Goal: Transaction & Acquisition: Purchase product/service

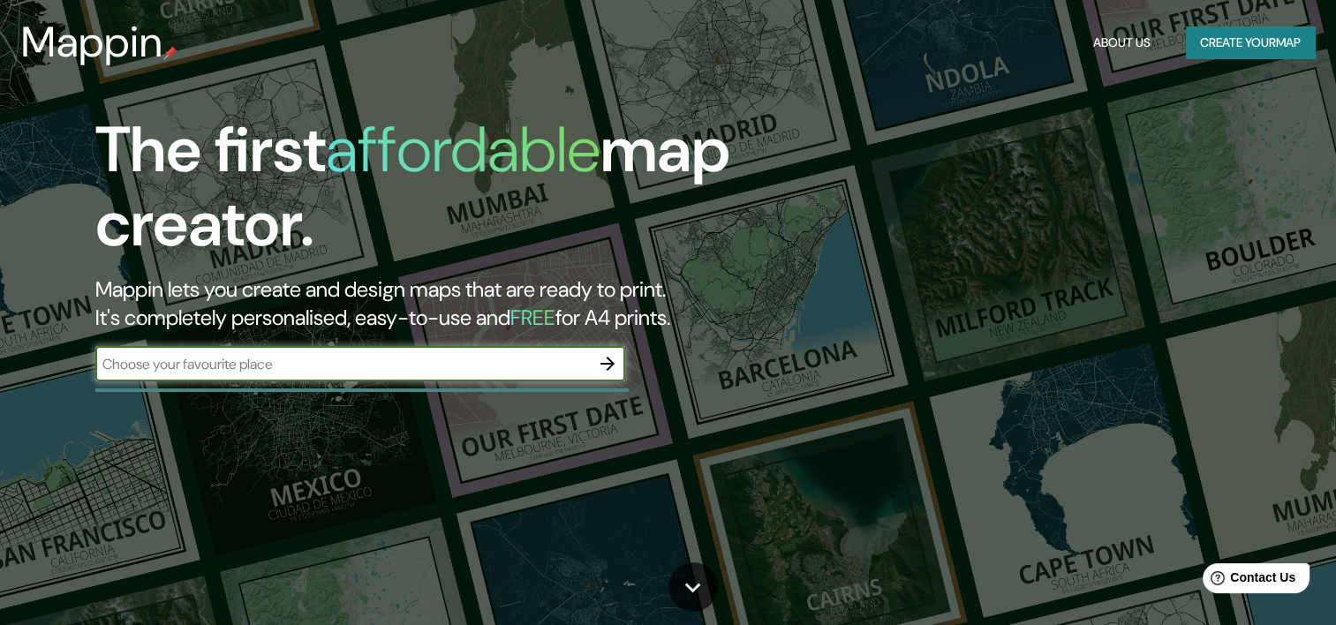
click at [325, 361] on input "text" at bounding box center [342, 364] width 495 height 20
type input "m"
click at [327, 356] on input "[PERSON_NAME]" at bounding box center [342, 364] width 495 height 20
type input "[PERSON_NAME]"
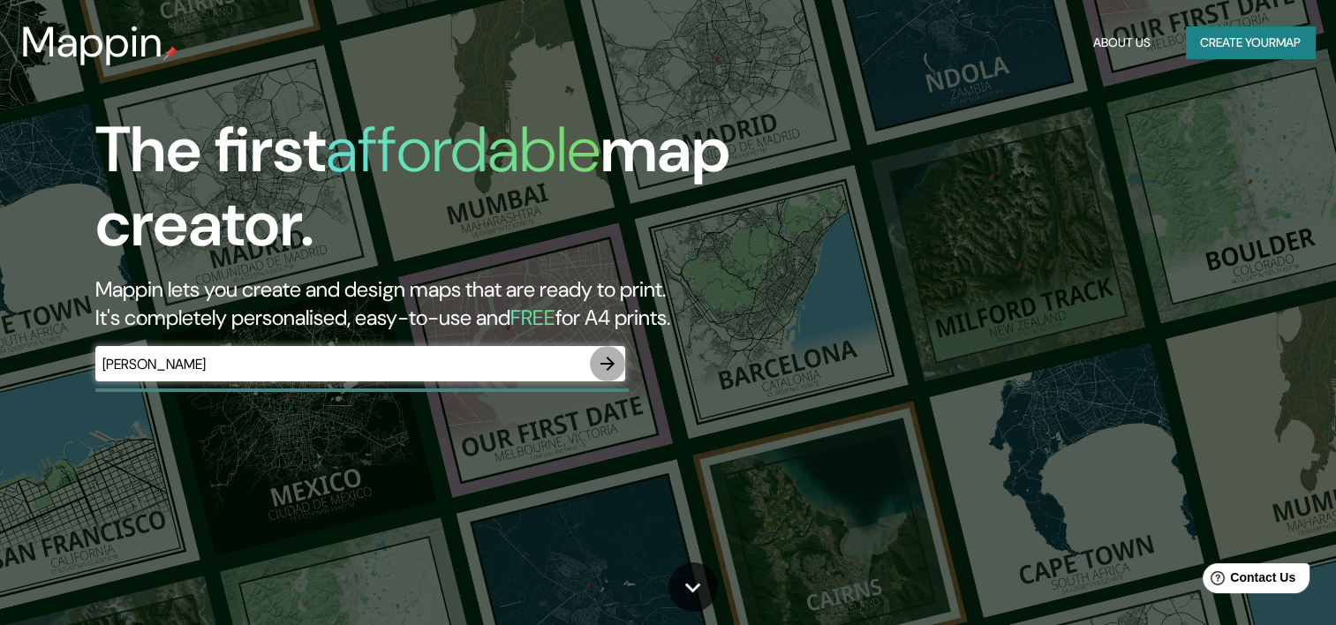
click at [610, 365] on icon "button" at bounding box center [607, 363] width 21 height 21
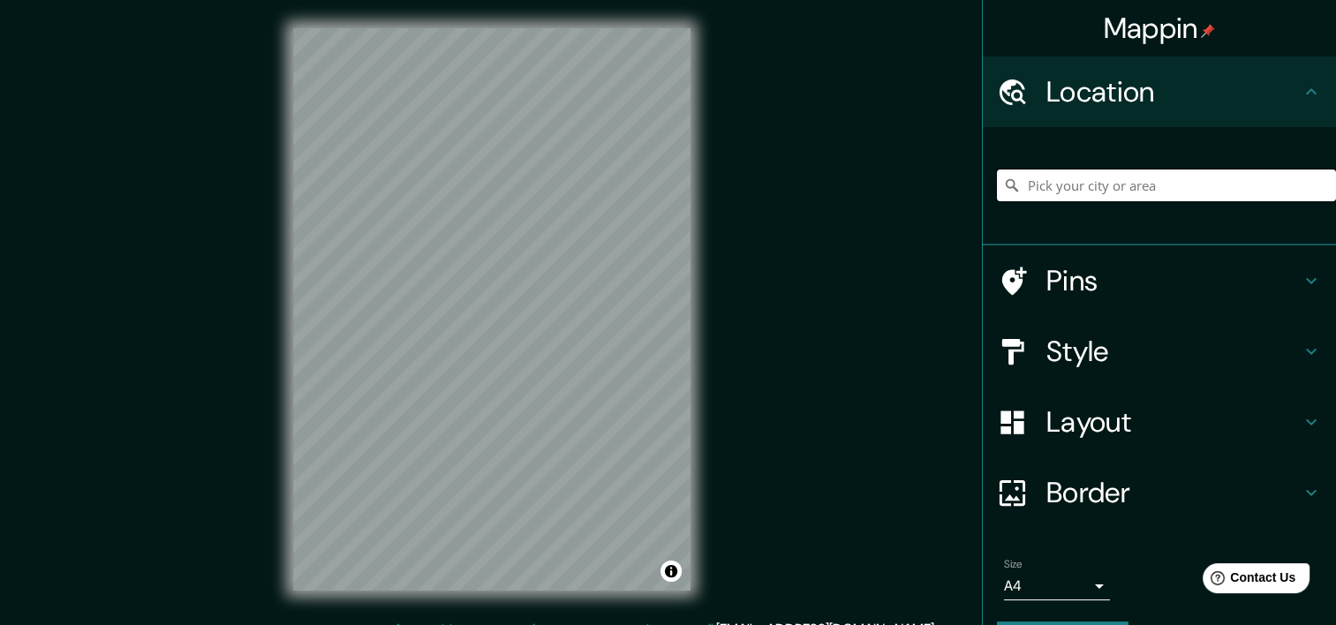
click at [1092, 194] on input "Pick your city or area" at bounding box center [1166, 186] width 339 height 32
click at [1096, 176] on input "Pick your city or area" at bounding box center [1166, 186] width 339 height 32
click at [1188, 199] on input "Pick your city or area" at bounding box center [1166, 186] width 339 height 32
click at [1177, 180] on input "Pick your city or area" at bounding box center [1166, 186] width 339 height 32
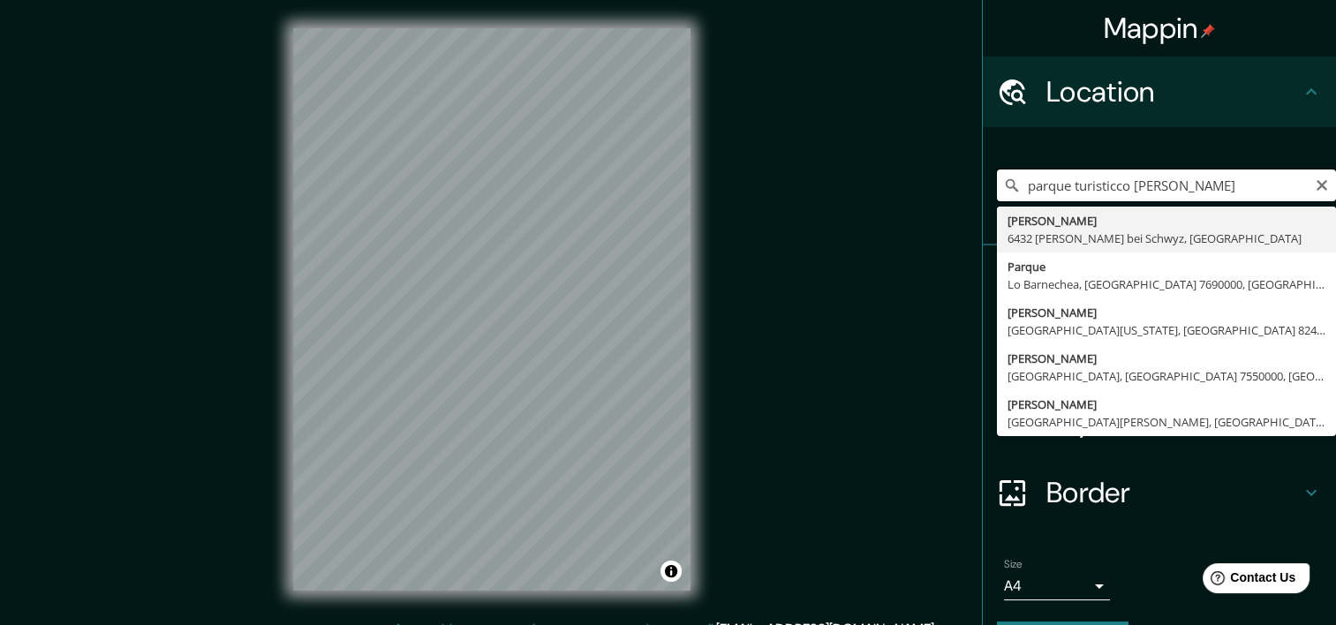
drag, startPoint x: 1155, startPoint y: 201, endPoint x: 989, endPoint y: 209, distance: 166.2
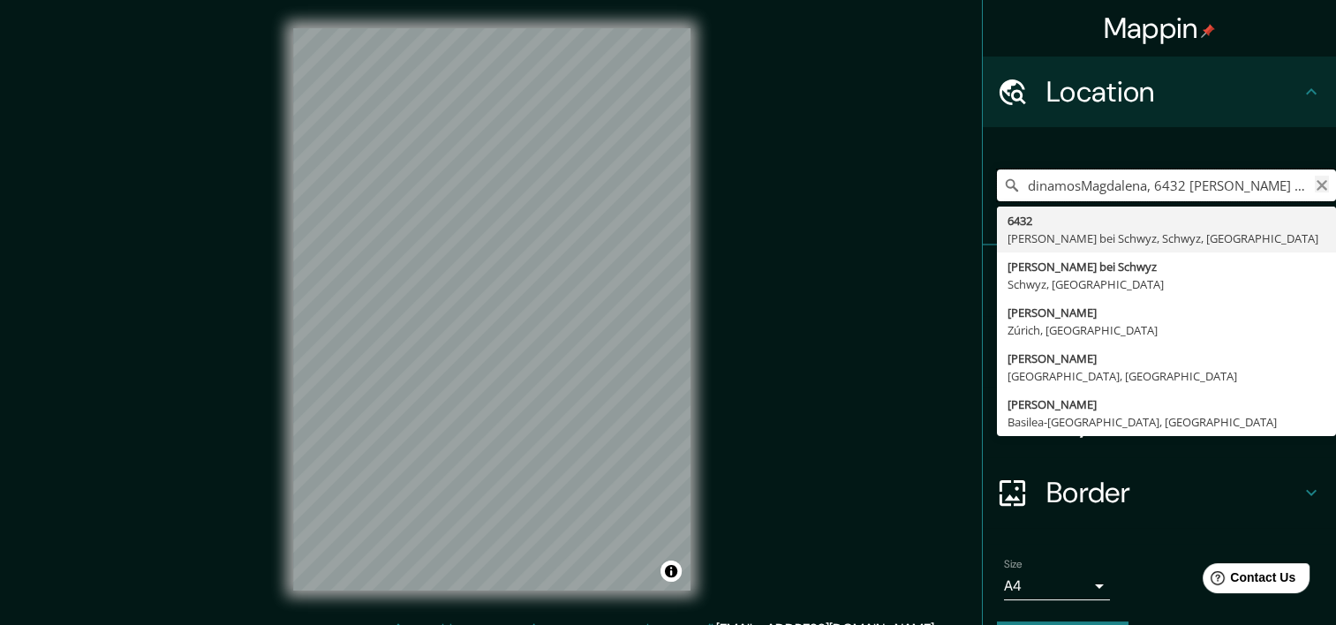
type input "dinamosMagdalena, 6432 [PERSON_NAME] bei Schwyz, [GEOGRAPHIC_DATA]"
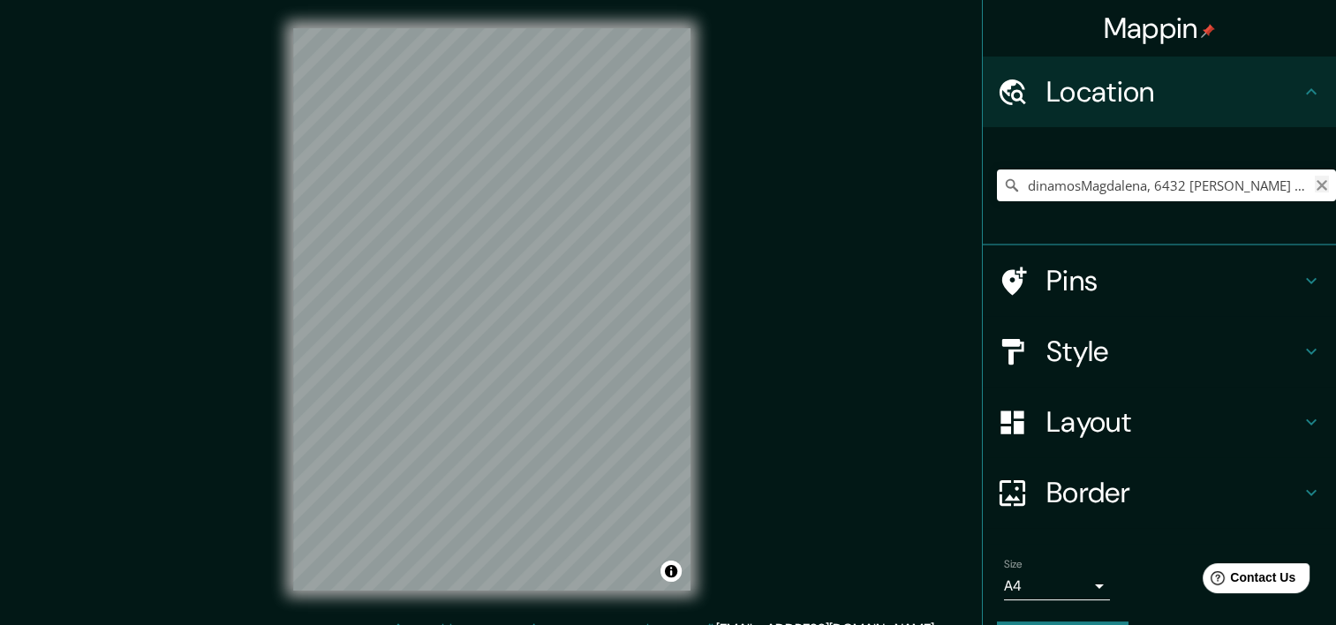
click at [1315, 185] on icon "Clear" at bounding box center [1322, 185] width 14 height 14
click at [1072, 184] on input "Pick your city or area" at bounding box center [1166, 186] width 339 height 32
click at [1076, 205] on div "dinamos Dínamo 65515 [PERSON_NAME], [GEOGRAPHIC_DATA], [GEOGRAPHIC_DATA] Dinamo…" at bounding box center [1166, 185] width 339 height 88
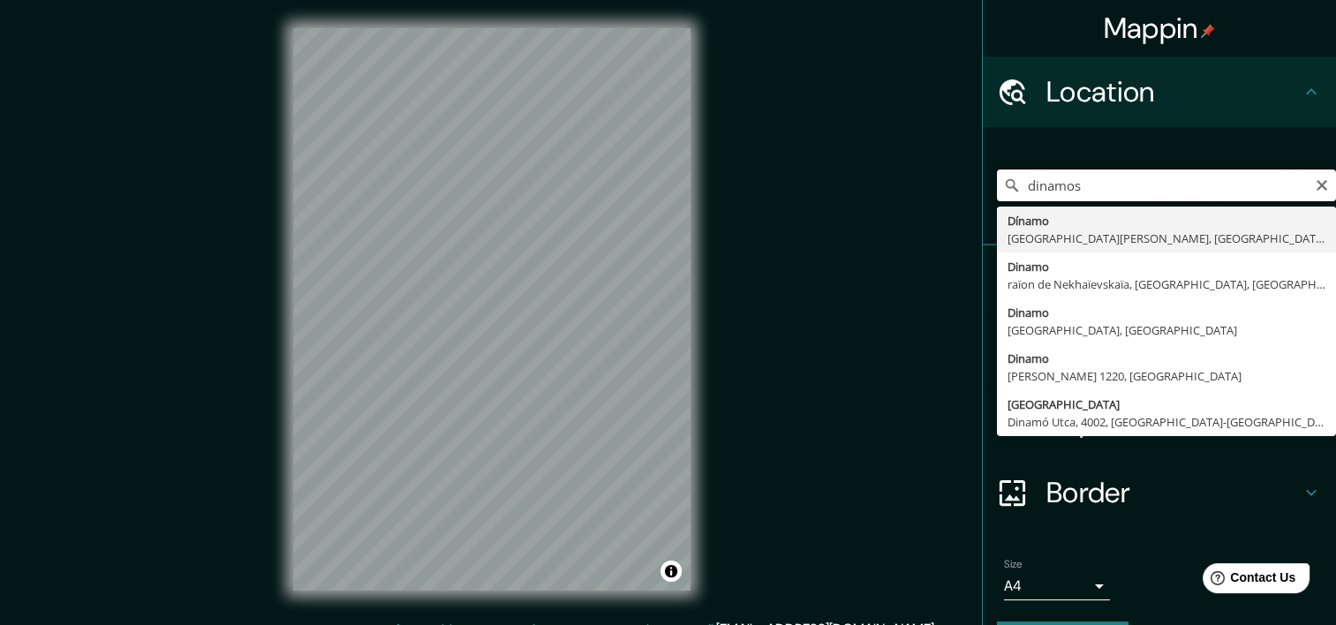
drag, startPoint x: 1073, startPoint y: 181, endPoint x: 930, endPoint y: 172, distance: 143.3
click at [932, 172] on div "Mappin Location dinamos Dínamo [GEOGRAPHIC_DATA][PERSON_NAME], [GEOGRAPHIC_DATA…" at bounding box center [668, 323] width 1336 height 647
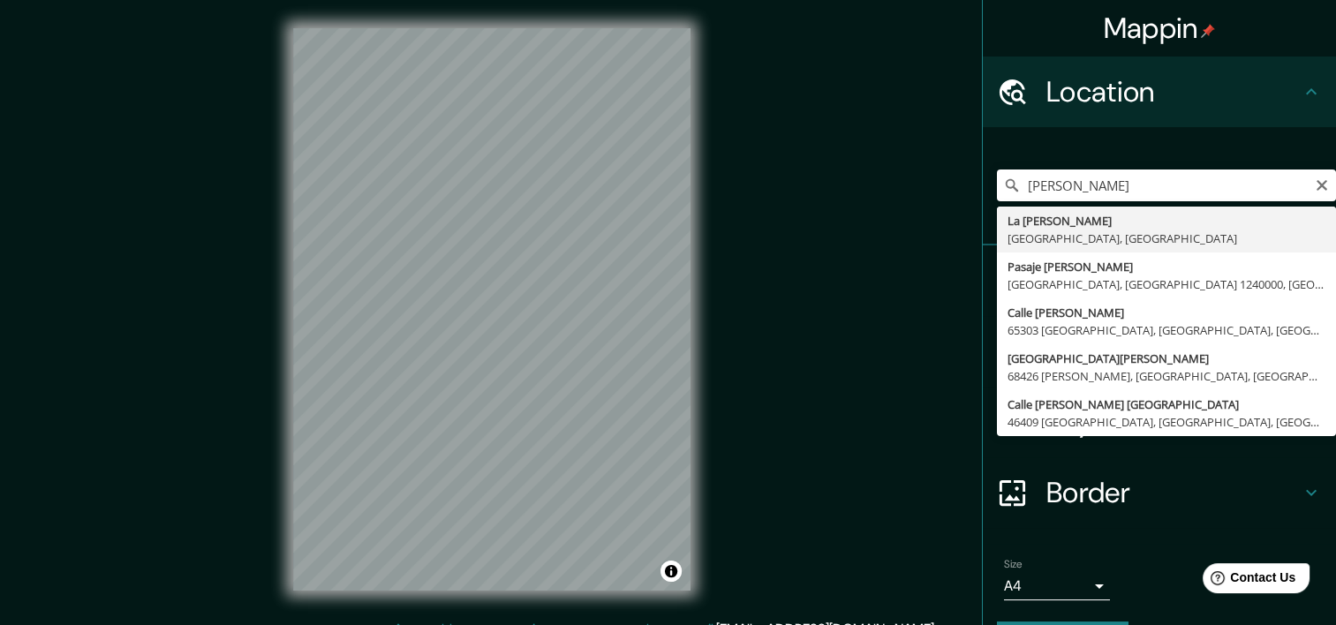
type input "La [PERSON_NAME], [GEOGRAPHIC_DATA], [GEOGRAPHIC_DATA]"
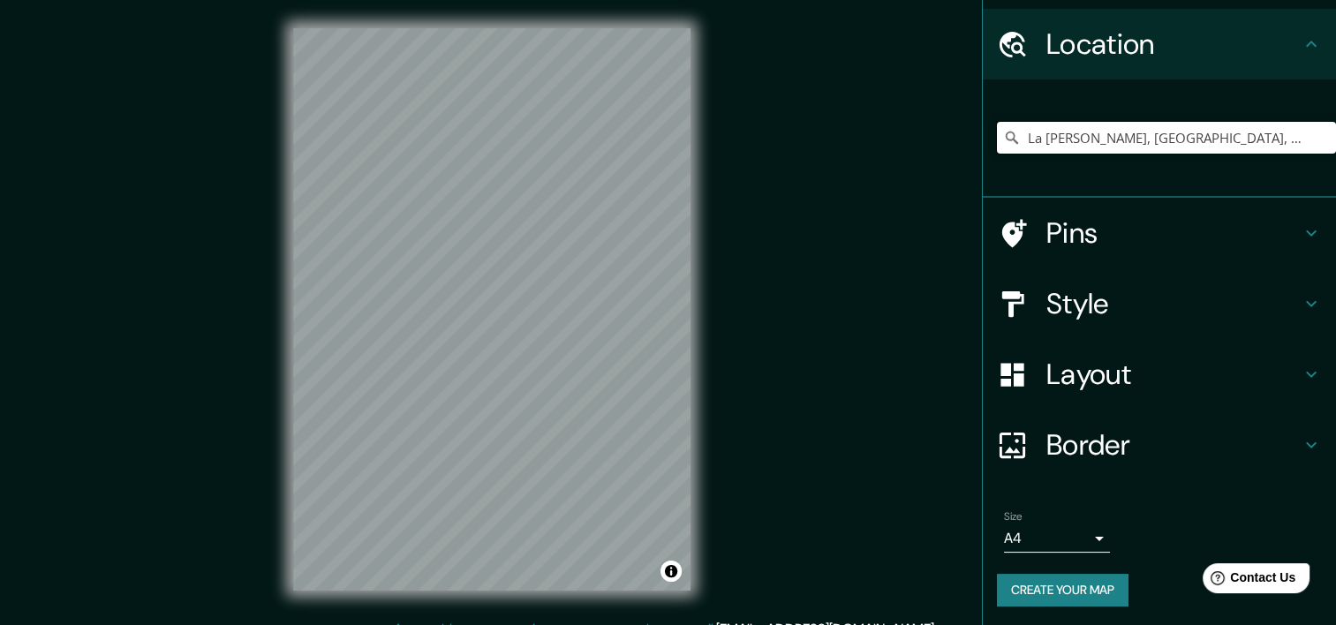
scroll to position [49, 0]
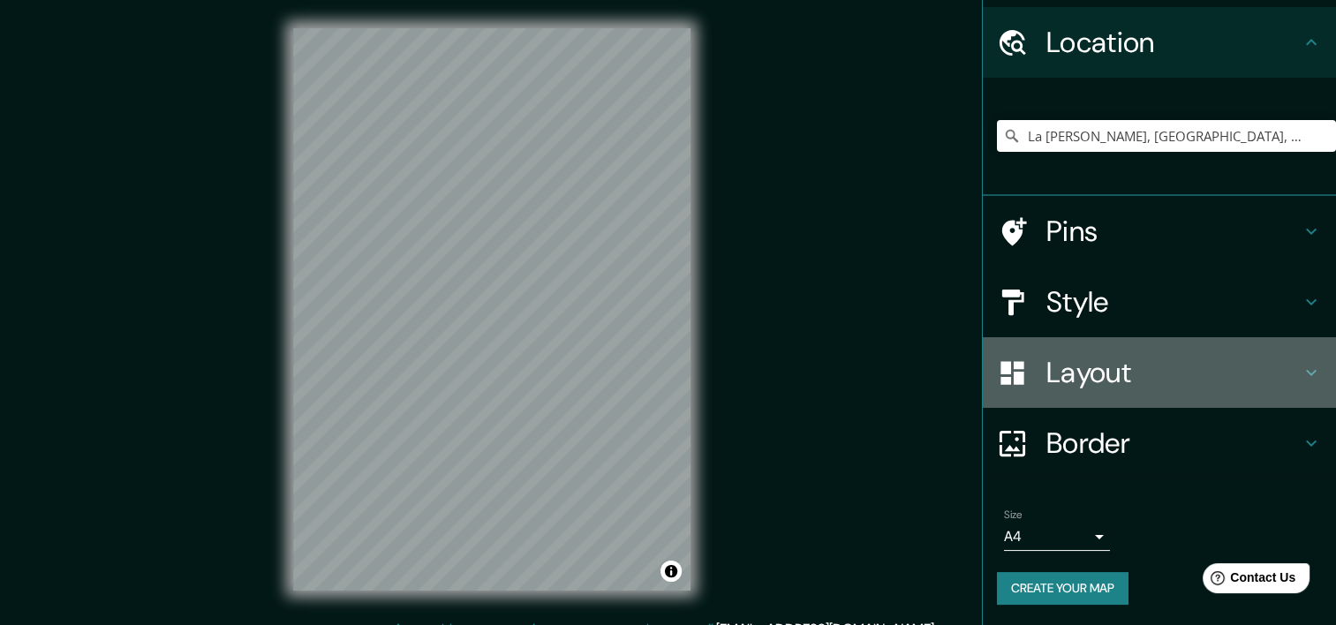
click at [1296, 359] on div "Layout" at bounding box center [1159, 372] width 353 height 71
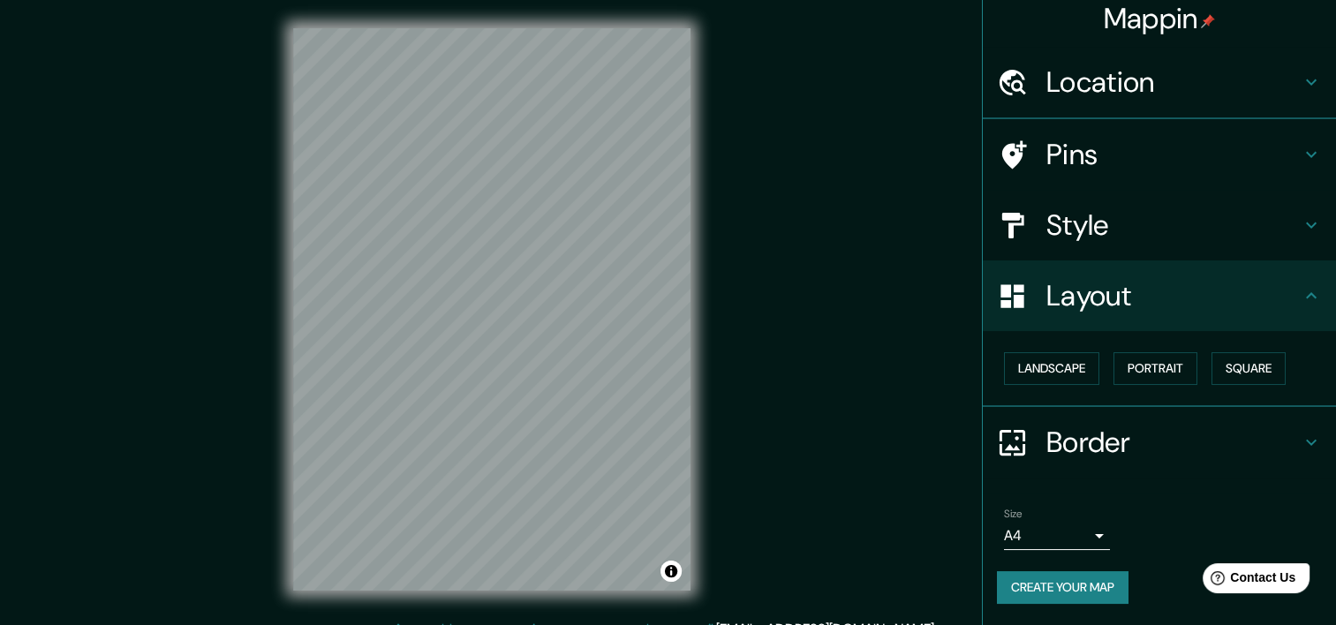
scroll to position [8, 0]
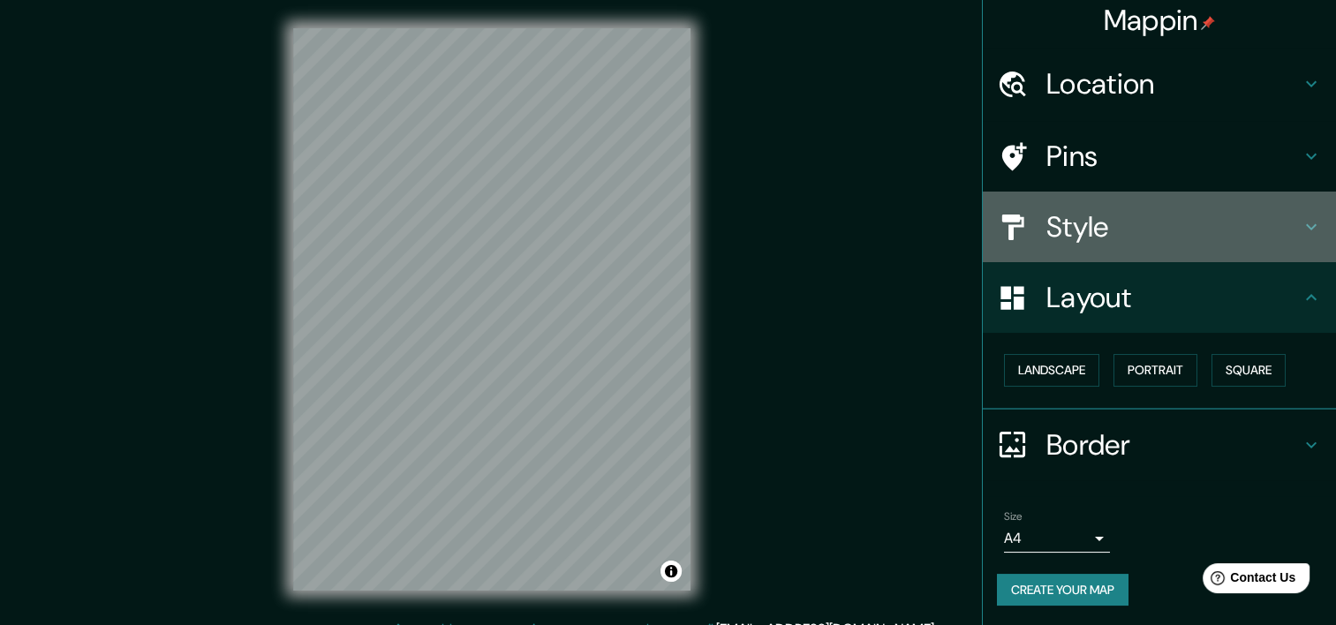
click at [1301, 219] on icon at bounding box center [1311, 226] width 21 height 21
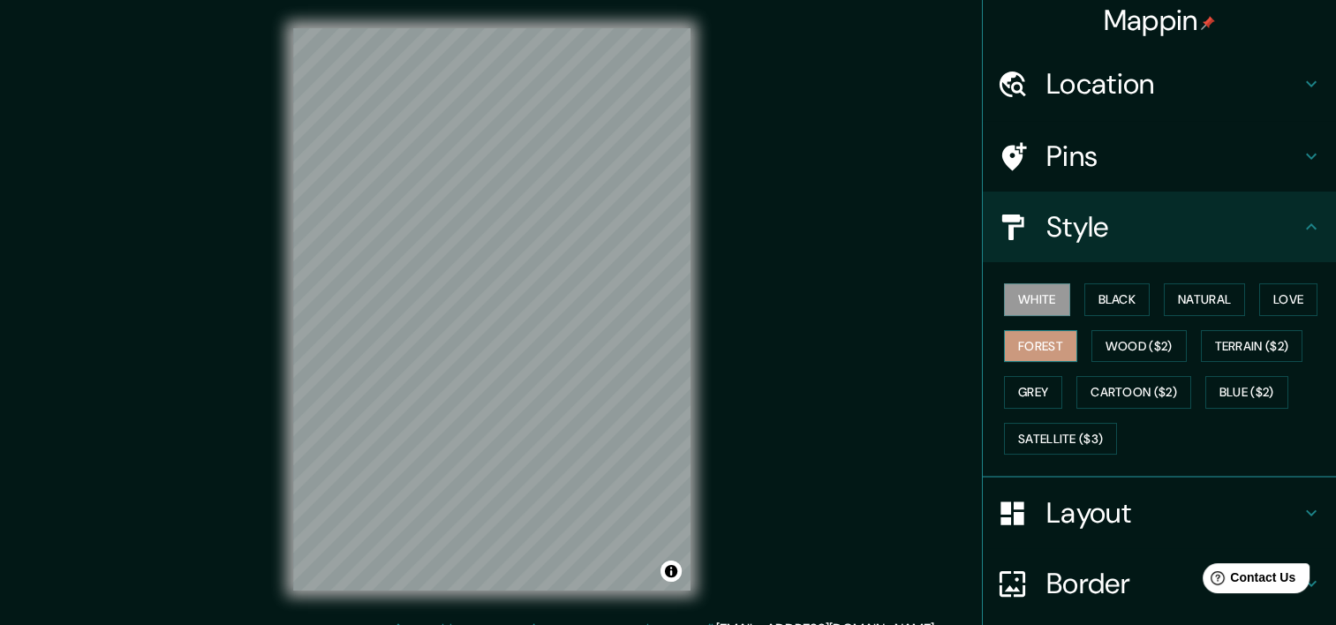
click at [1042, 343] on button "Forest" at bounding box center [1040, 346] width 73 height 33
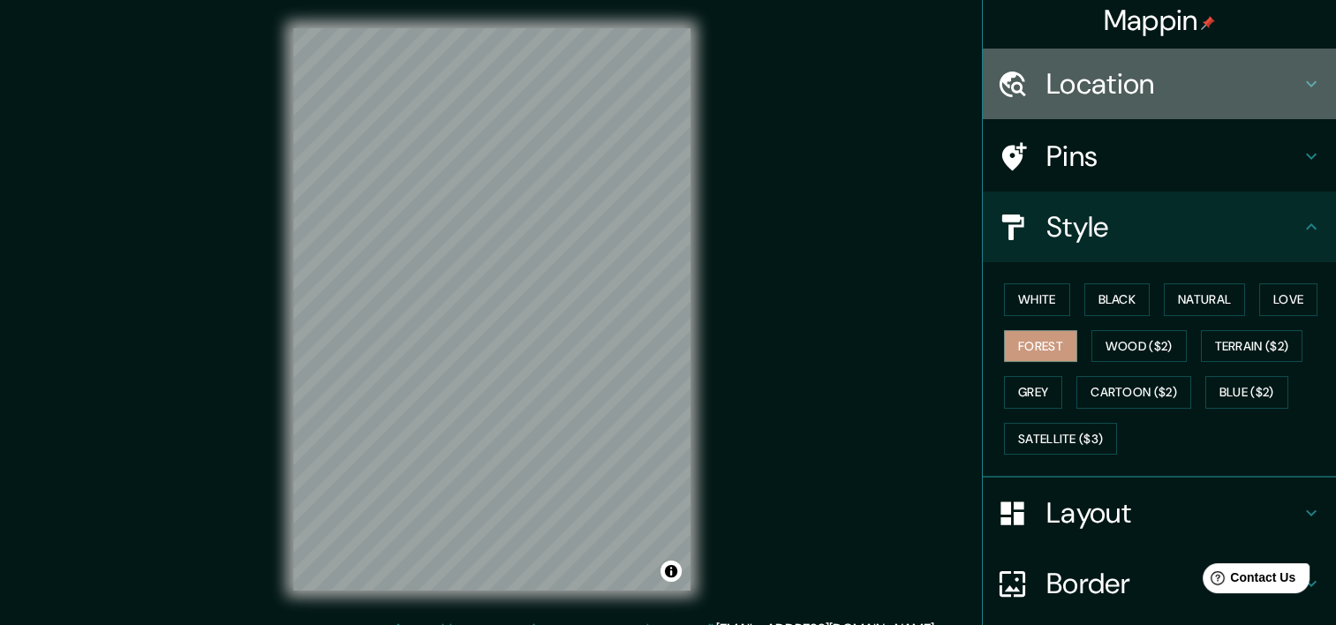
click at [1311, 80] on div "Location" at bounding box center [1159, 84] width 353 height 71
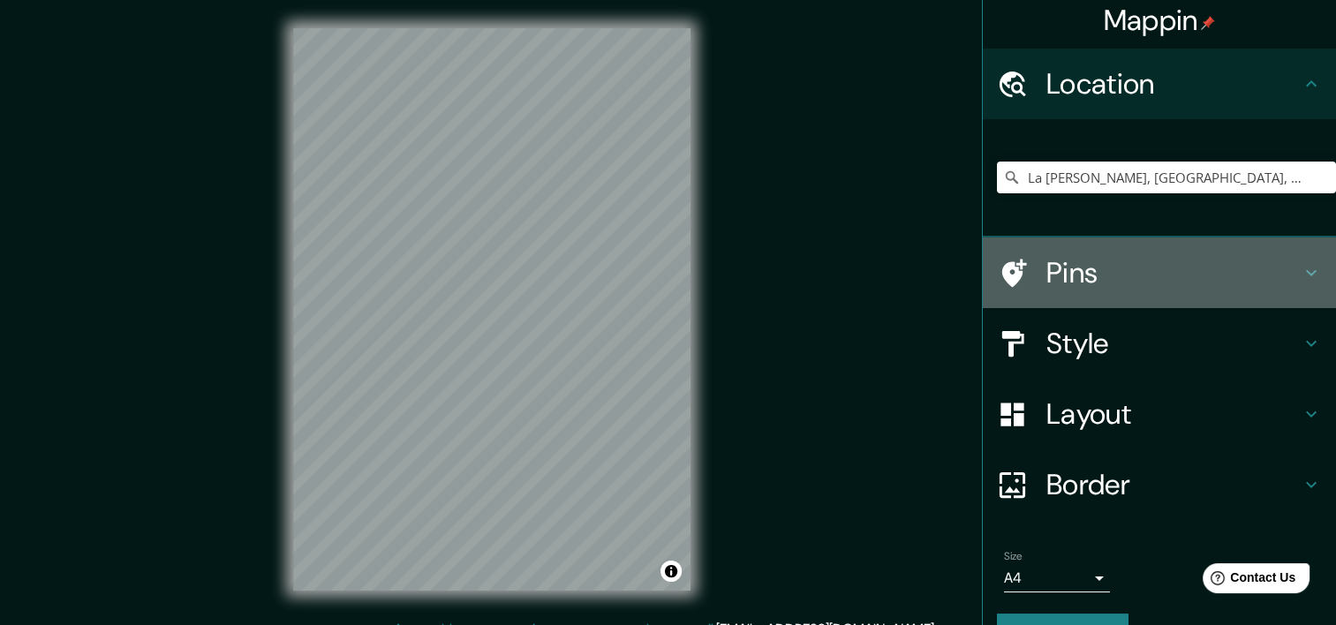
click at [1301, 270] on icon at bounding box center [1311, 272] width 21 height 21
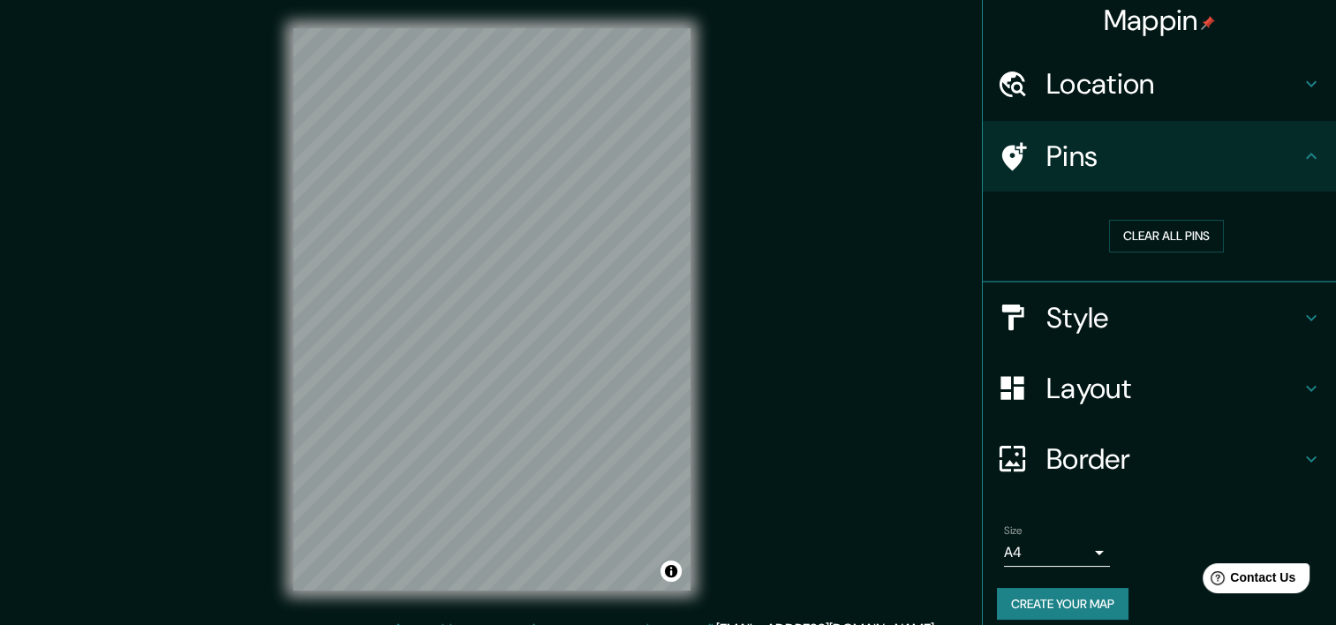
click at [734, 548] on div "Mappin Location [GEOGRAPHIC_DATA][PERSON_NAME], [GEOGRAPHIC_DATA], [GEOGRAPHIC_…" at bounding box center [668, 323] width 1336 height 647
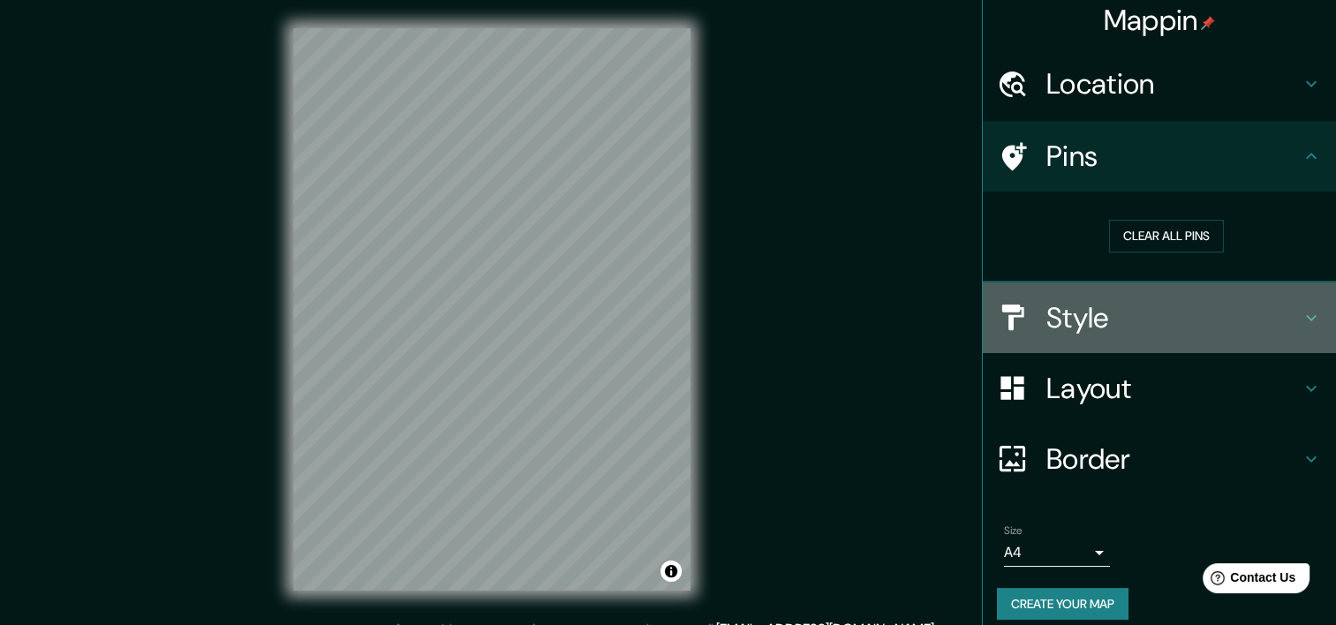
click at [1116, 307] on h4 "Style" at bounding box center [1174, 317] width 254 height 35
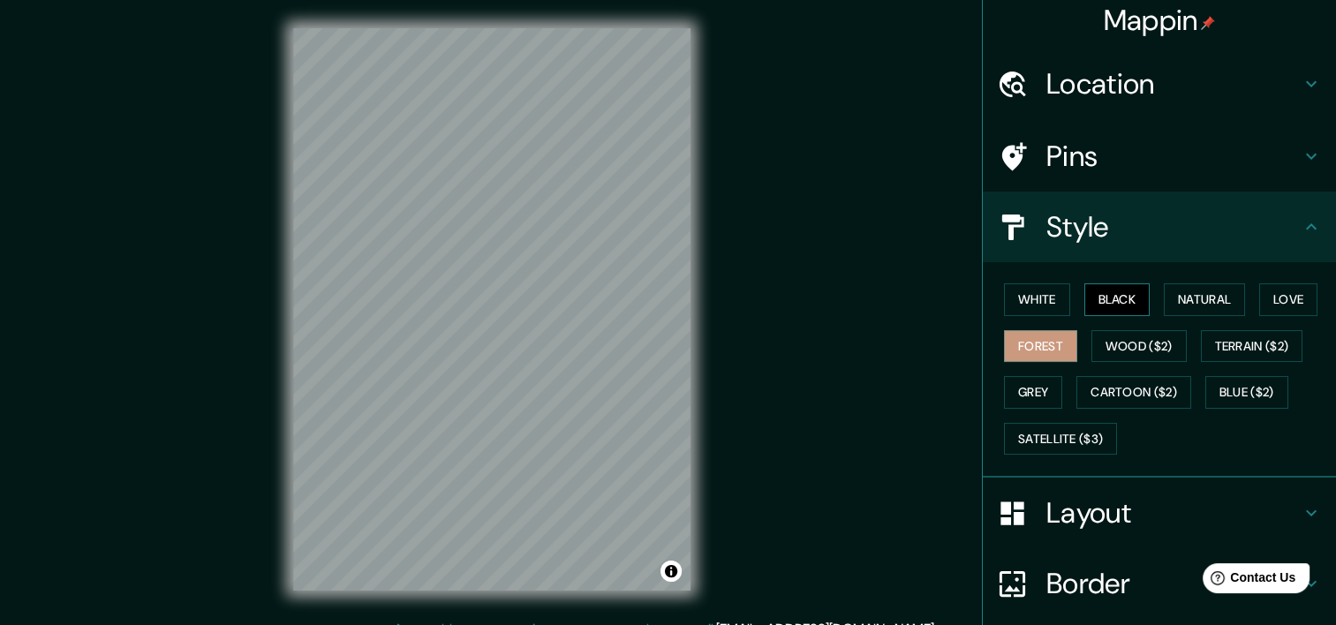
click at [1092, 299] on button "Black" at bounding box center [1117, 299] width 66 height 33
click at [1032, 297] on button "White" at bounding box center [1037, 299] width 66 height 33
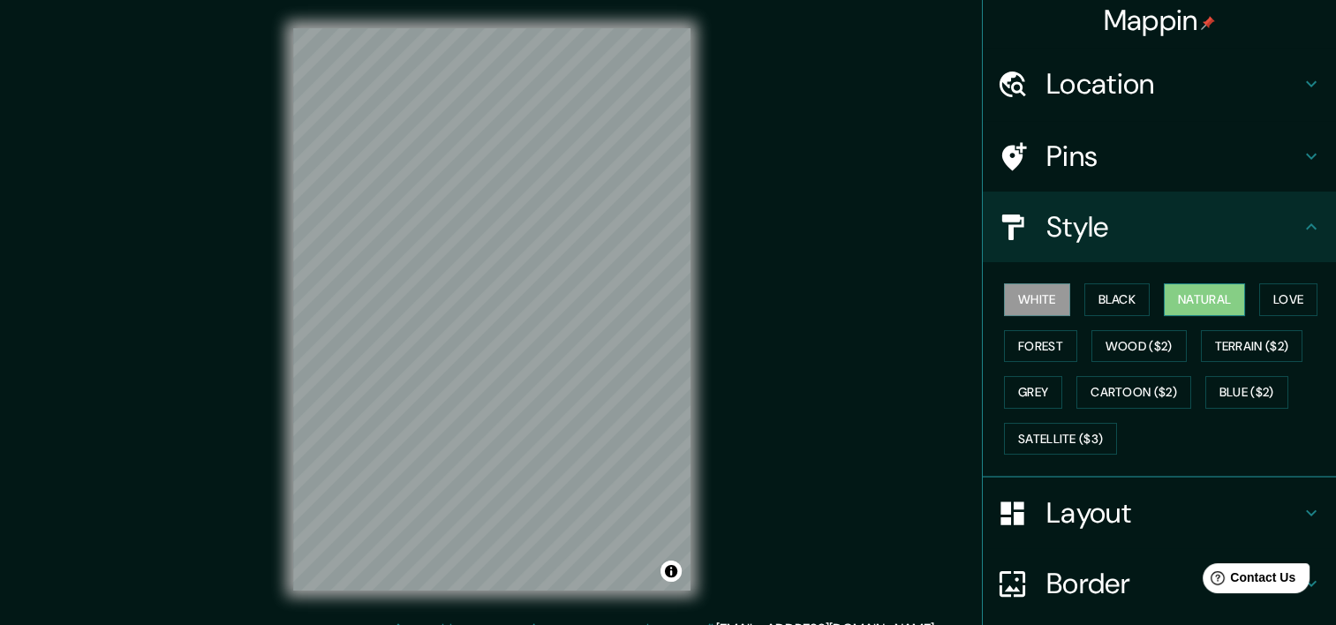
click at [1183, 285] on button "Natural" at bounding box center [1204, 299] width 81 height 33
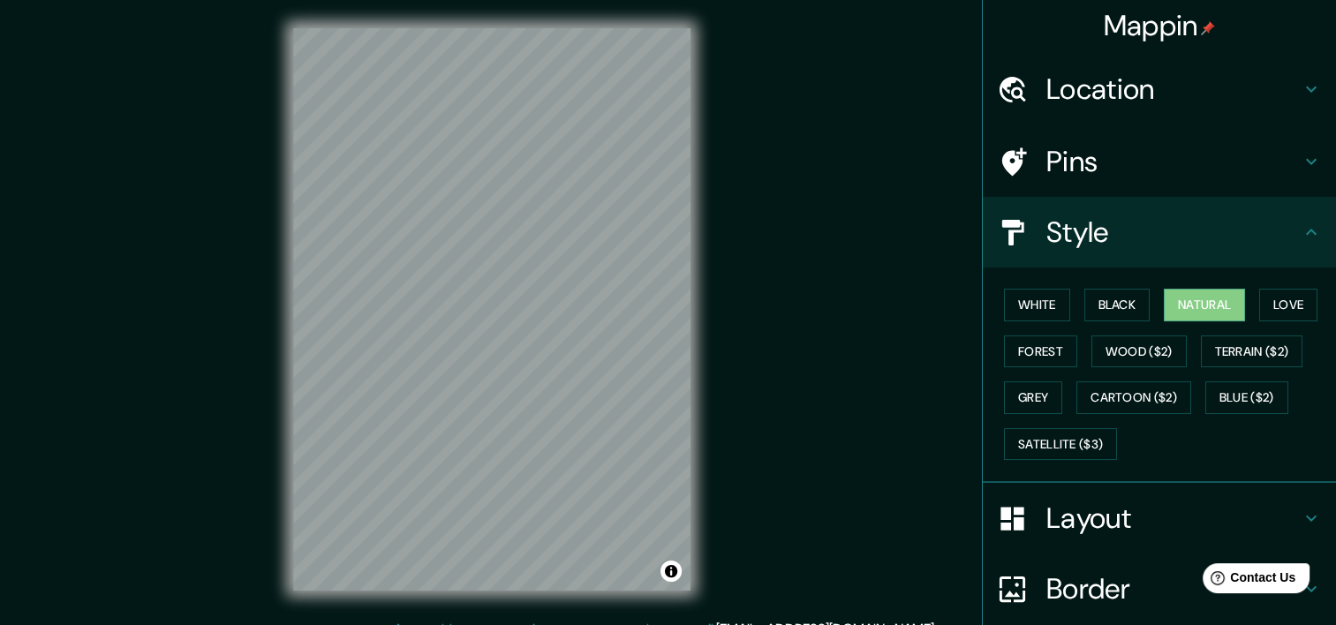
scroll to position [0, 0]
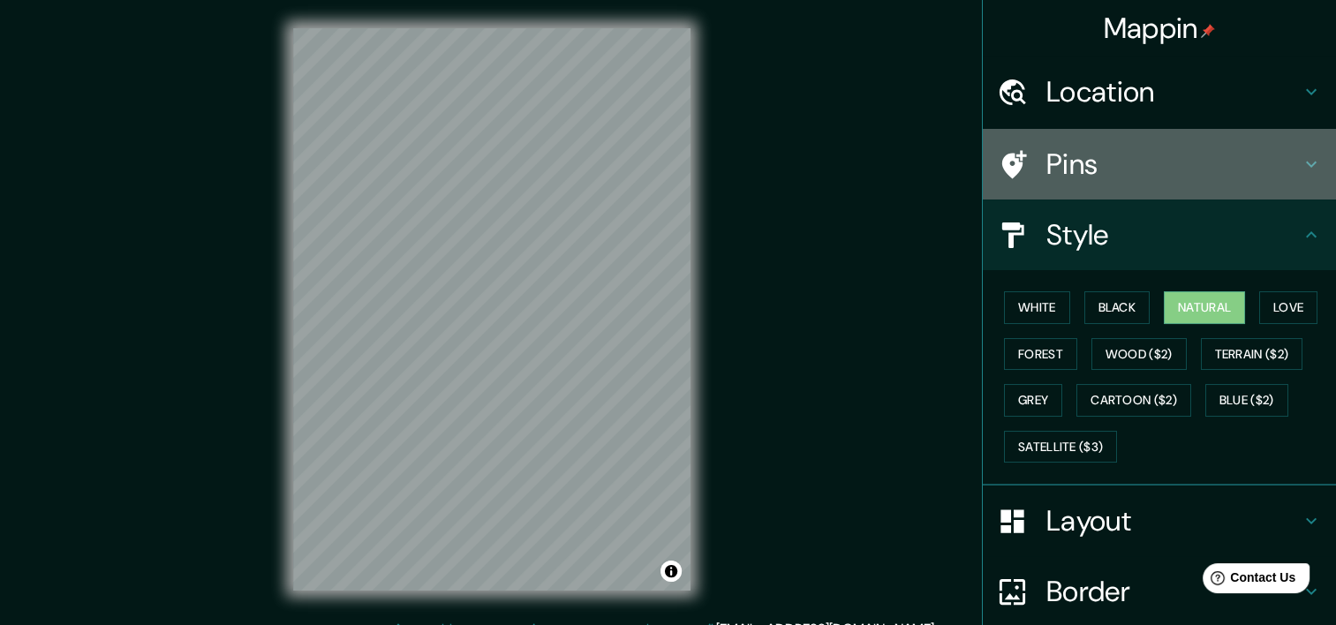
click at [1301, 163] on icon at bounding box center [1311, 164] width 21 height 21
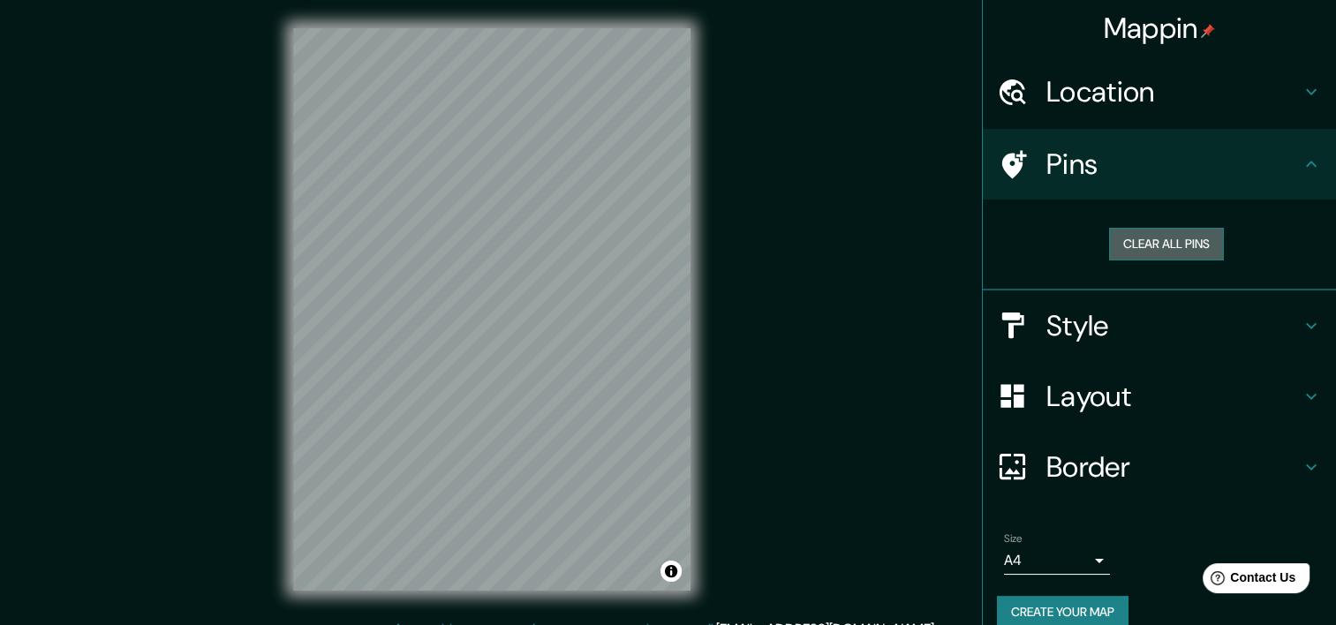
click at [1158, 245] on button "Clear all pins" at bounding box center [1166, 244] width 115 height 33
click at [1153, 247] on button "Clear all pins" at bounding box center [1166, 244] width 115 height 33
drag, startPoint x: 834, startPoint y: 240, endPoint x: 1027, endPoint y: 198, distance: 198.0
click at [850, 243] on div "Mappin Location [GEOGRAPHIC_DATA][PERSON_NAME], [GEOGRAPHIC_DATA], [GEOGRAPHIC_…" at bounding box center [668, 323] width 1336 height 647
click at [1199, 91] on h4 "Location" at bounding box center [1174, 91] width 254 height 35
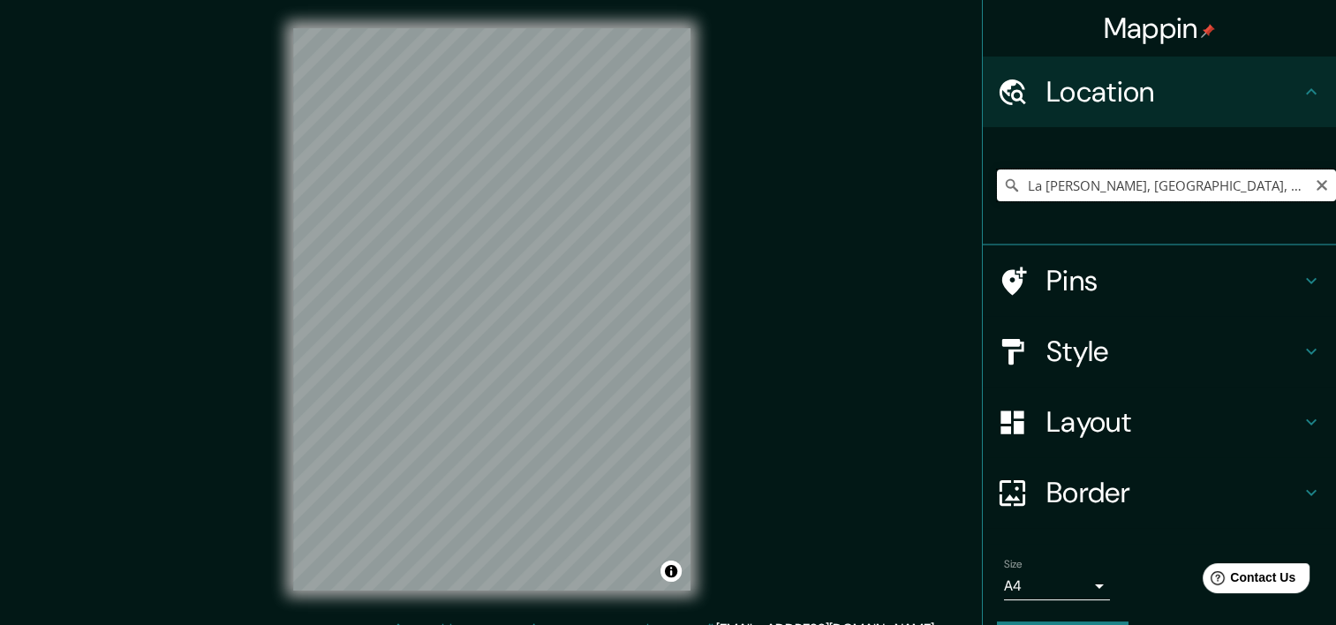
click at [1110, 185] on input "La [PERSON_NAME], [GEOGRAPHIC_DATA], [GEOGRAPHIC_DATA]" at bounding box center [1166, 186] width 339 height 32
click at [1315, 191] on icon "Clear" at bounding box center [1322, 185] width 14 height 14
click at [1157, 183] on input "Pick your city or area" at bounding box center [1166, 186] width 339 height 32
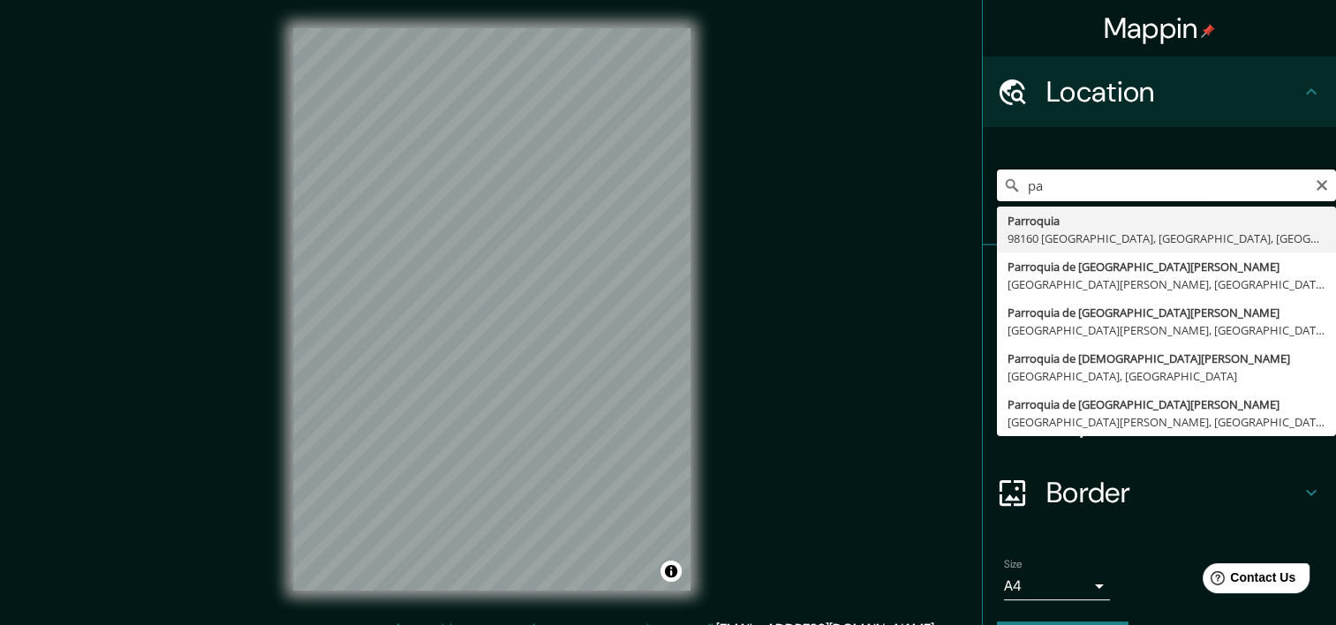
type input "p"
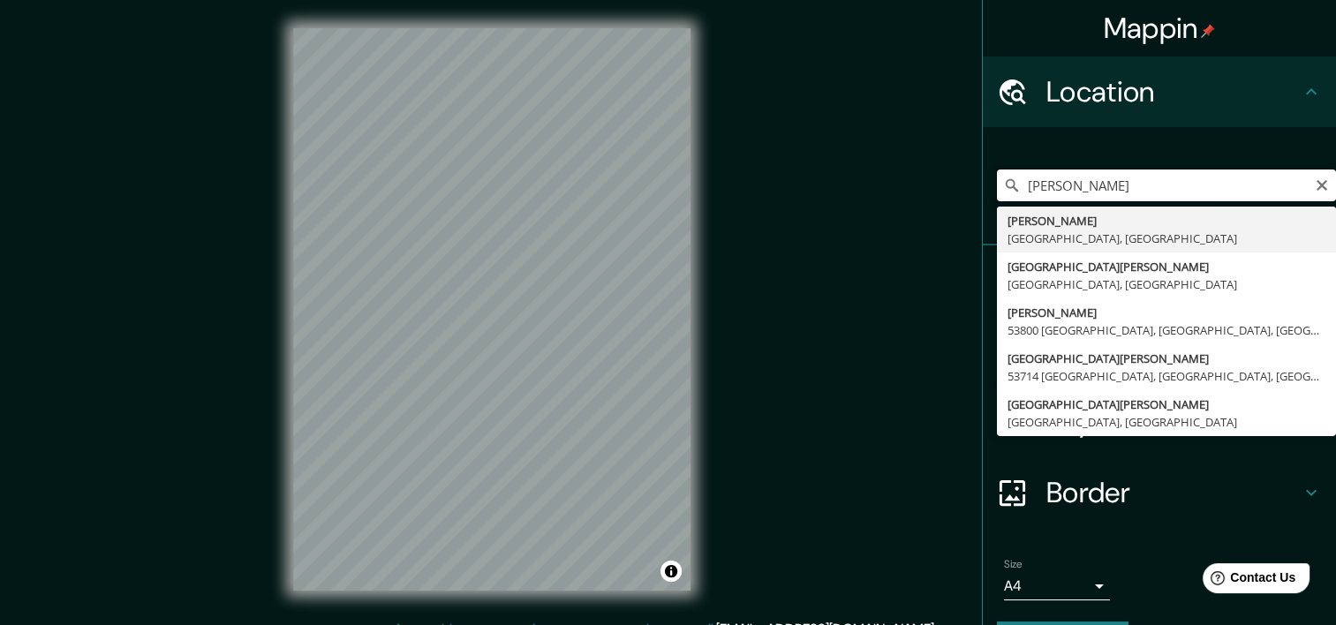
type input "[PERSON_NAME]"
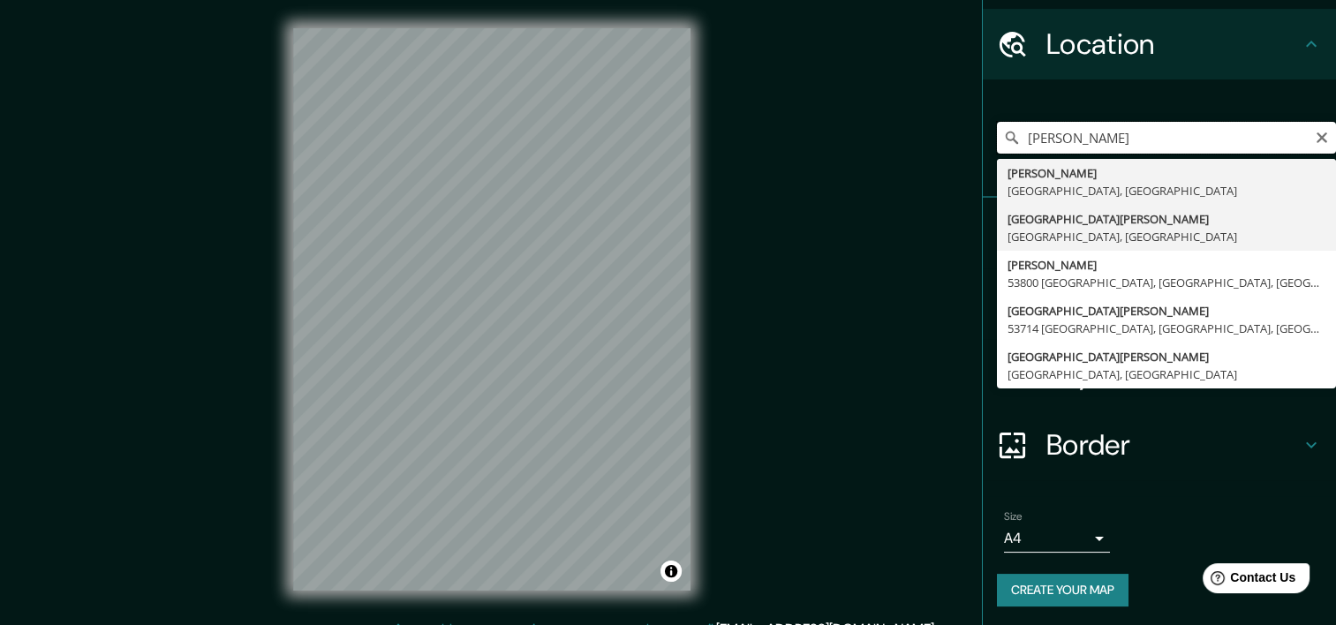
scroll to position [49, 0]
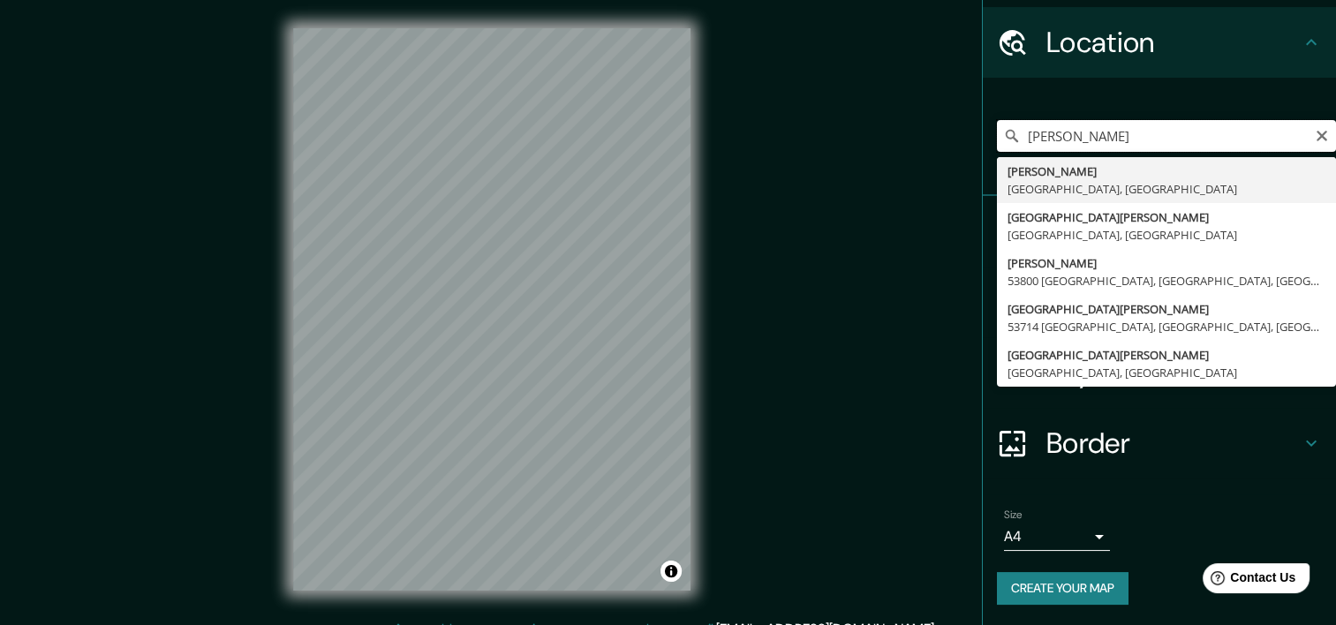
drag, startPoint x: 1183, startPoint y: 140, endPoint x: 922, endPoint y: 110, distance: 263.1
click at [922, 110] on div "Mappin Location [PERSON_NAME][GEOGRAPHIC_DATA], [GEOGRAPHIC_DATA][PERSON_NAME][…" at bounding box center [668, 323] width 1336 height 647
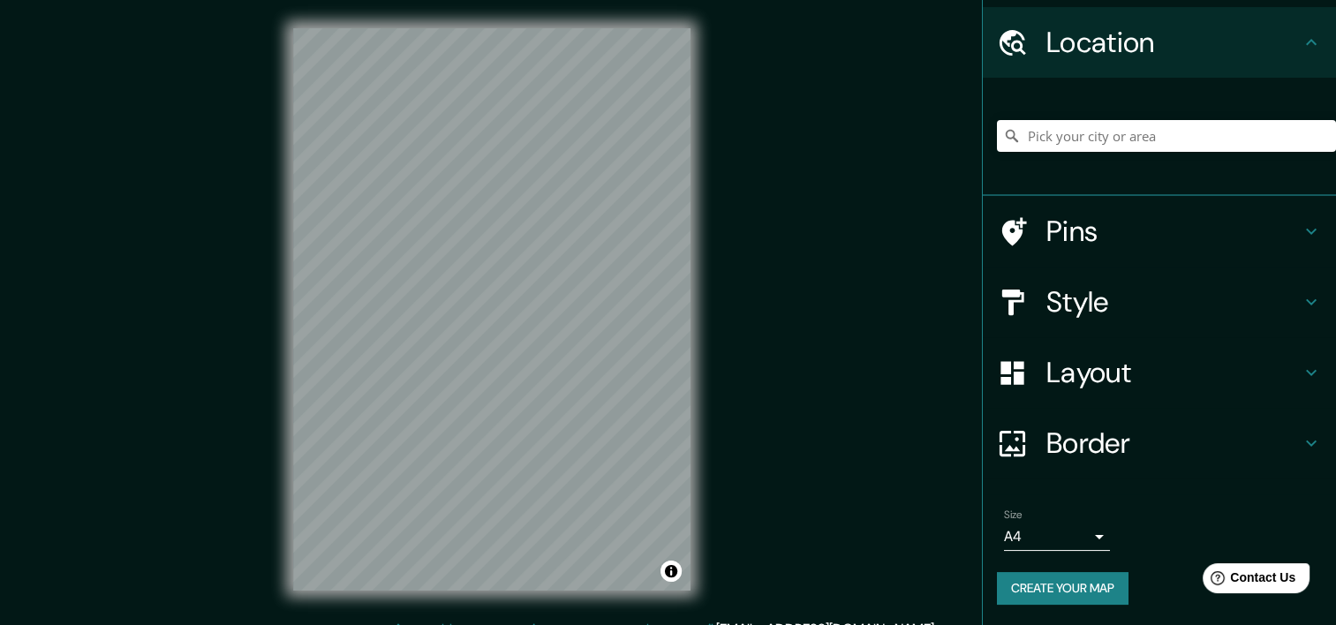
click at [639, 624] on html "Mappin Location Pins Style Layout Border Choose a border. Hint : you can make l…" at bounding box center [668, 312] width 1336 height 625
click at [1177, 152] on div at bounding box center [1166, 136] width 339 height 88
click at [1176, 145] on input "Pick your city or area" at bounding box center [1166, 136] width 339 height 32
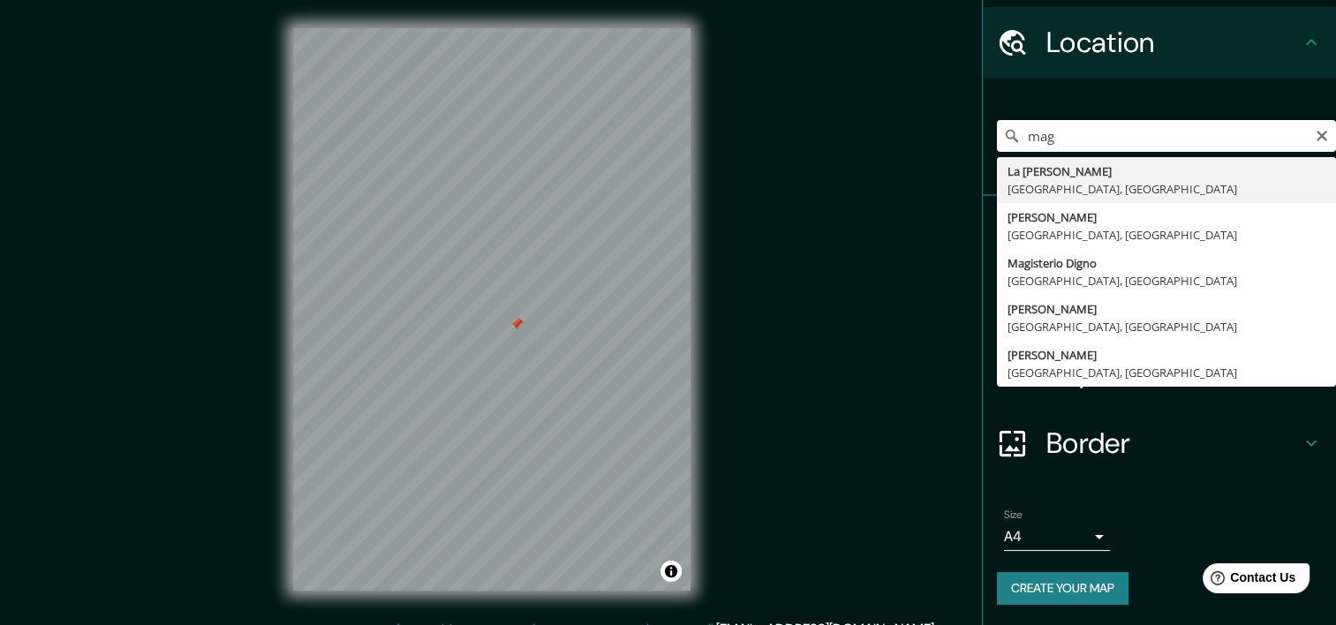
type input "La [PERSON_NAME], [GEOGRAPHIC_DATA], [GEOGRAPHIC_DATA]"
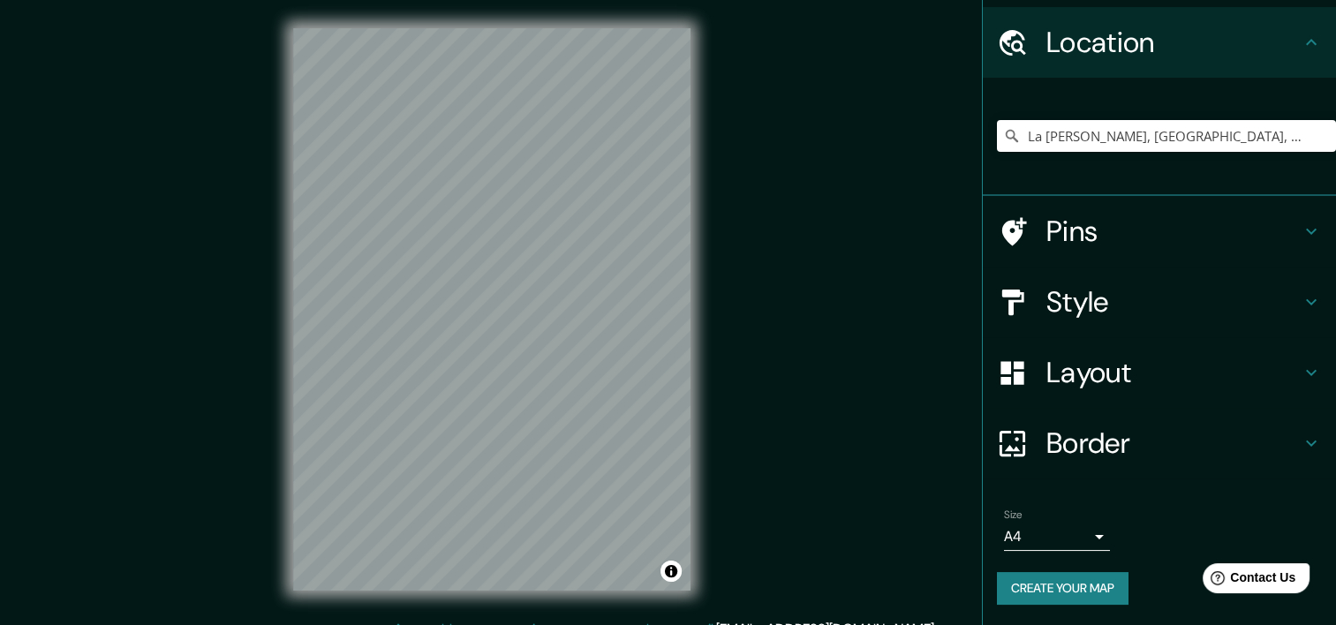
click at [223, 153] on div "Mappin Location [GEOGRAPHIC_DATA][PERSON_NAME], [GEOGRAPHIC_DATA], [GEOGRAPHIC_…" at bounding box center [668, 323] width 1336 height 647
click at [806, 78] on div "Mappin Location [GEOGRAPHIC_DATA][PERSON_NAME], [GEOGRAPHIC_DATA], [GEOGRAPHIC_…" at bounding box center [668, 323] width 1336 height 647
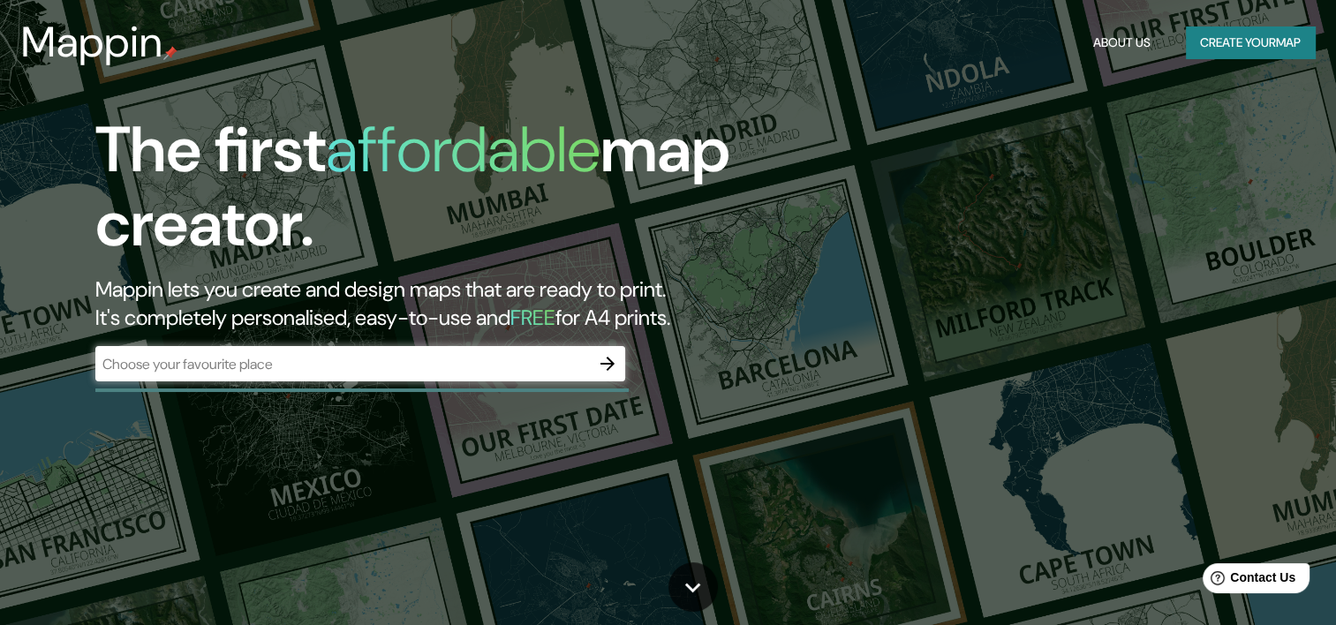
click at [523, 374] on div "​" at bounding box center [360, 363] width 530 height 35
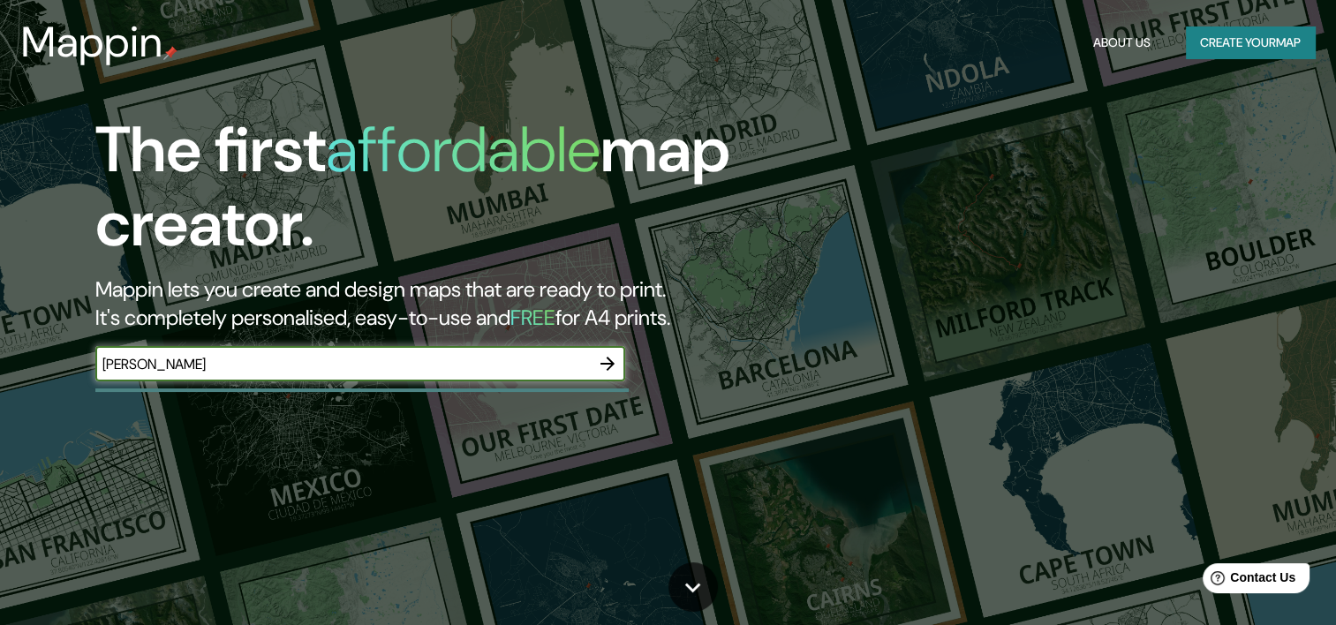
type input "[PERSON_NAME]"
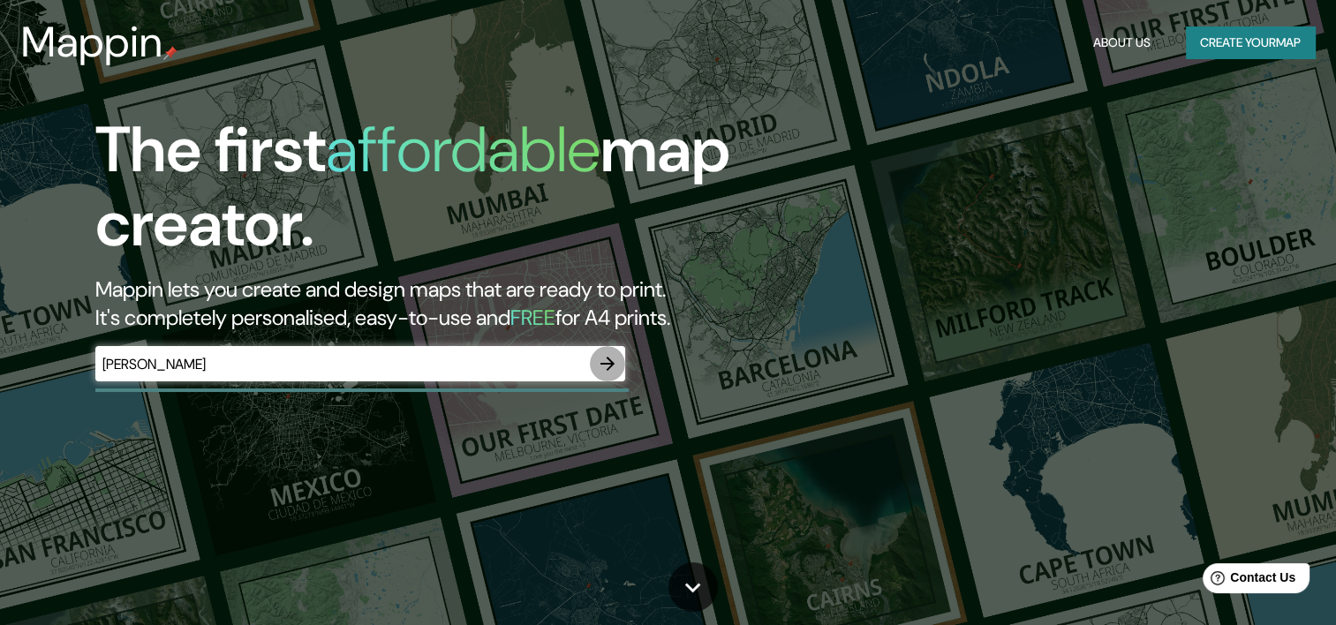
click at [616, 356] on icon "button" at bounding box center [607, 363] width 21 height 21
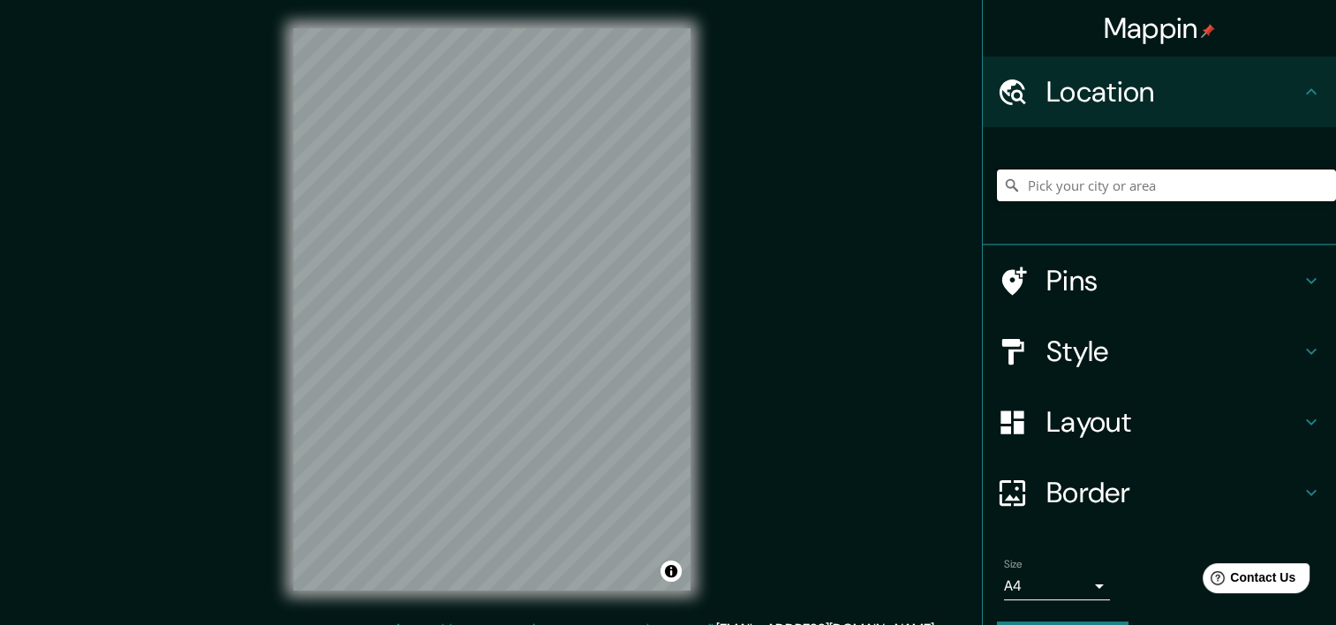
click at [1145, 178] on input "Pick your city or area" at bounding box center [1166, 186] width 339 height 32
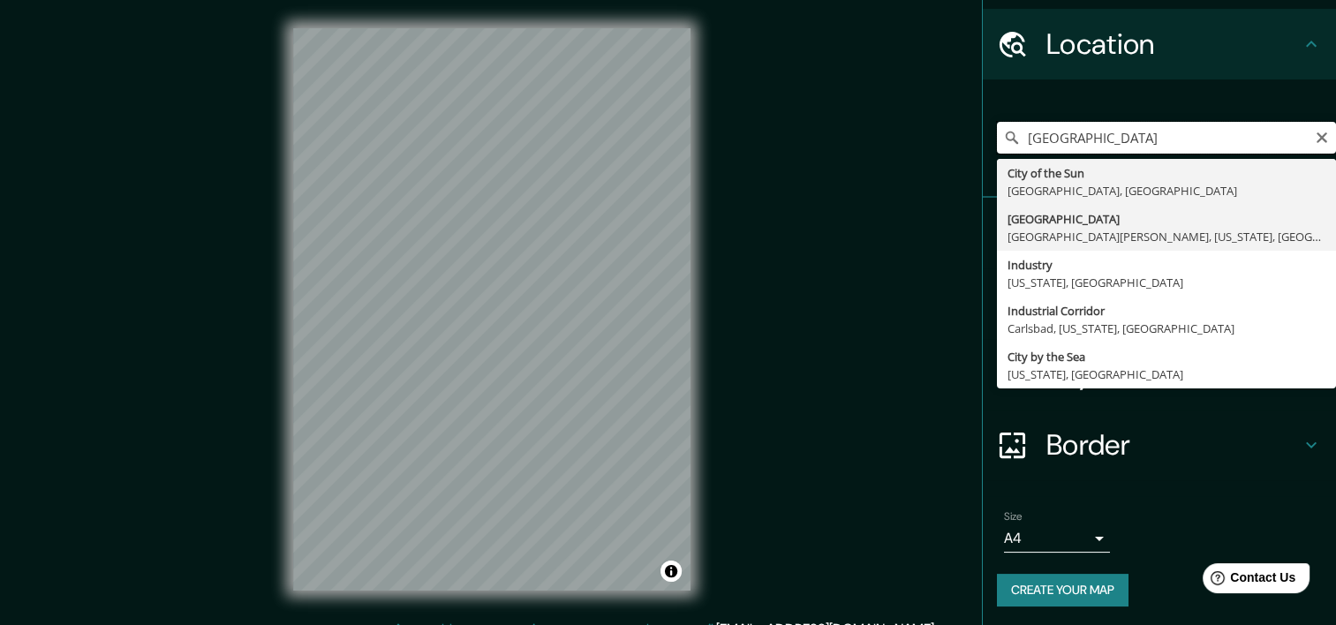
scroll to position [49, 0]
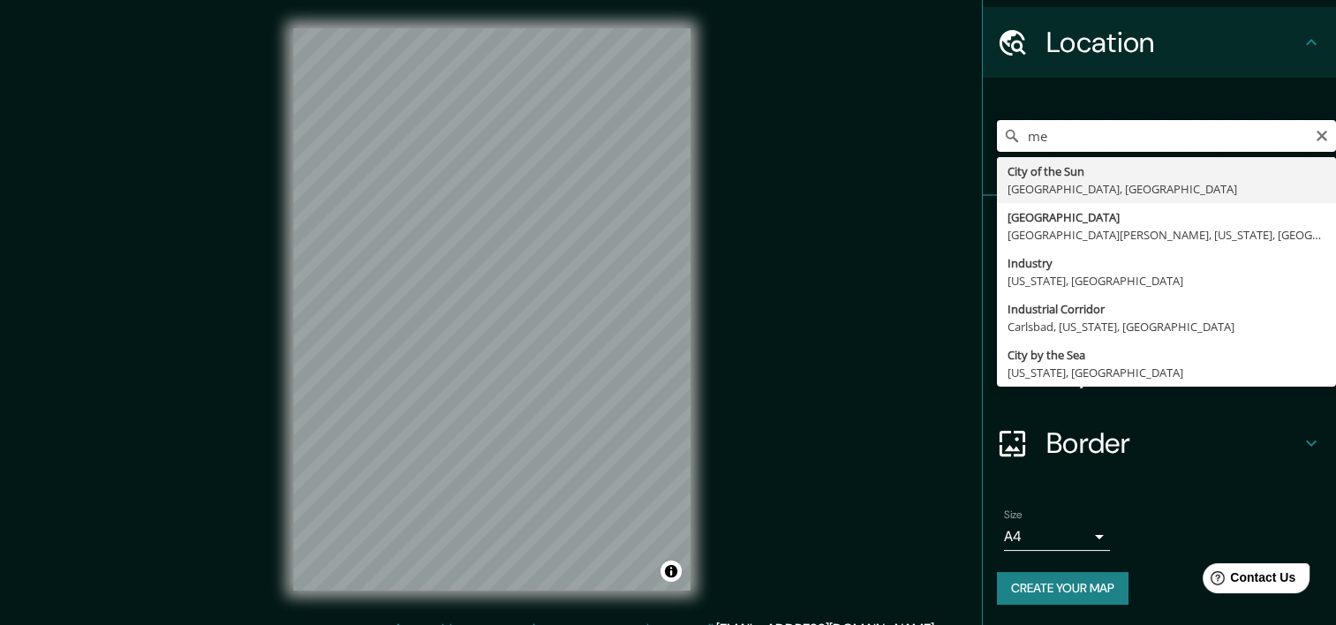
type input "m"
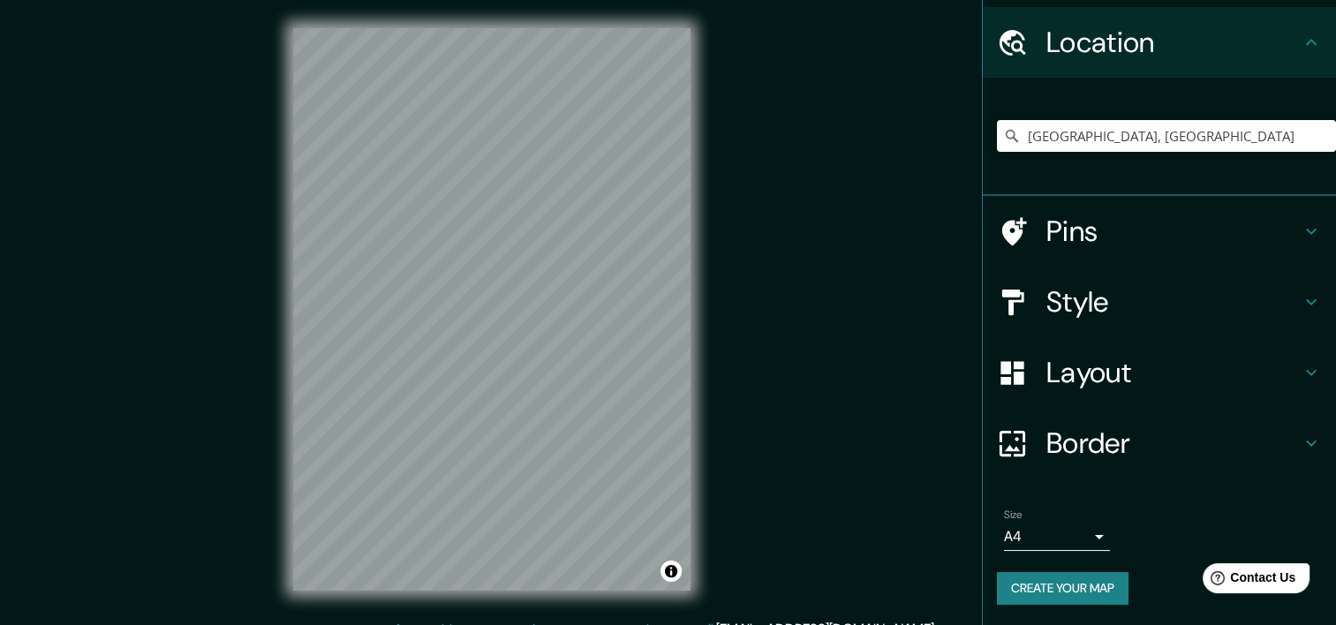
click at [608, 596] on div "© Mapbox © OpenStreetMap Improve this map" at bounding box center [492, 309] width 454 height 619
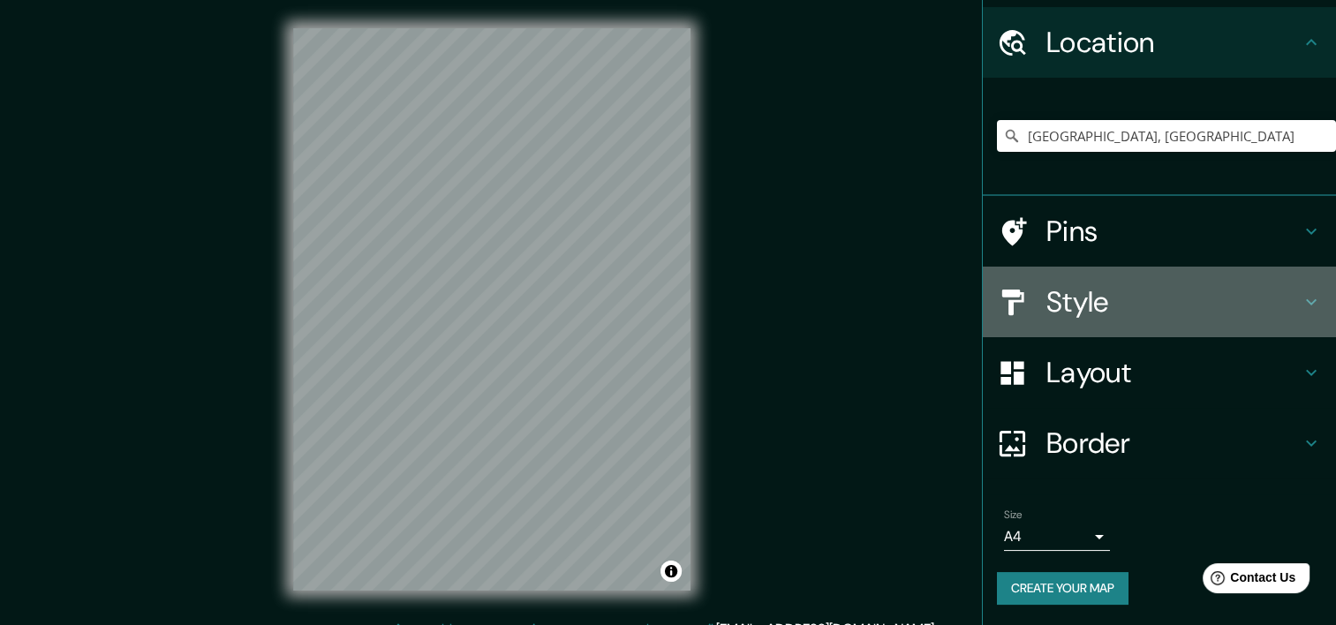
click at [1161, 334] on div "Style" at bounding box center [1159, 302] width 353 height 71
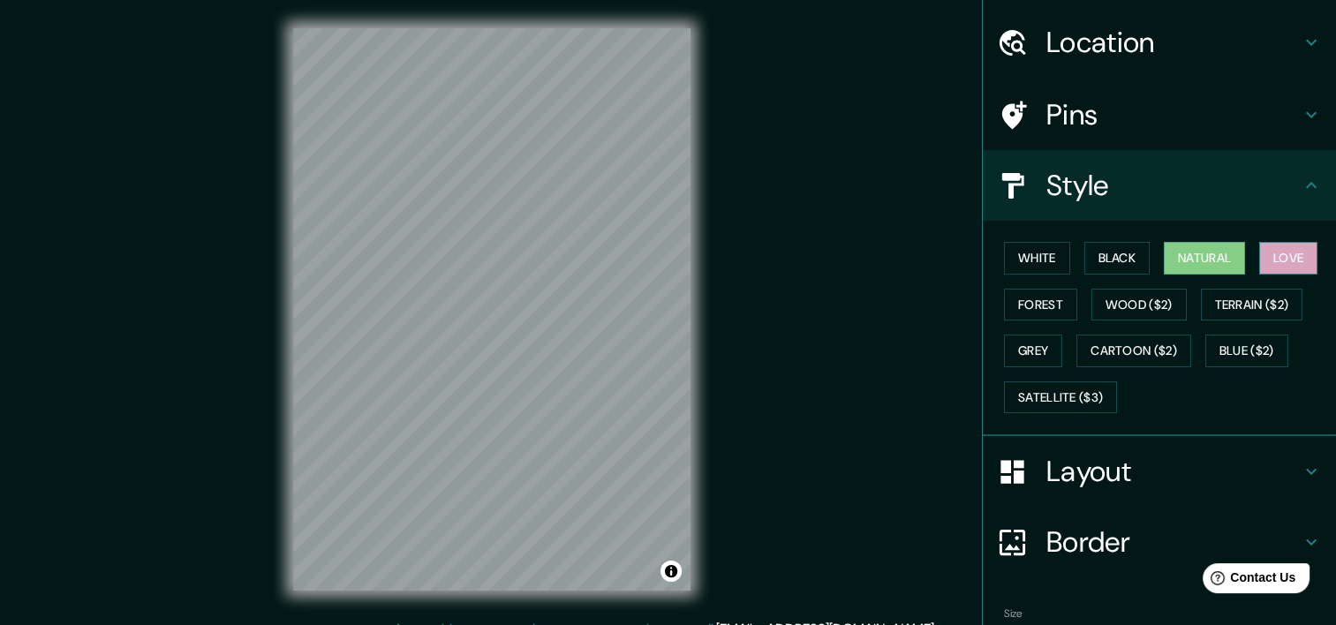
drag, startPoint x: 1284, startPoint y: 261, endPoint x: 1280, endPoint y: 253, distance: 9.1
click at [1284, 261] on button "Love" at bounding box center [1288, 258] width 58 height 33
click at [1016, 306] on button "Forest" at bounding box center [1040, 305] width 73 height 33
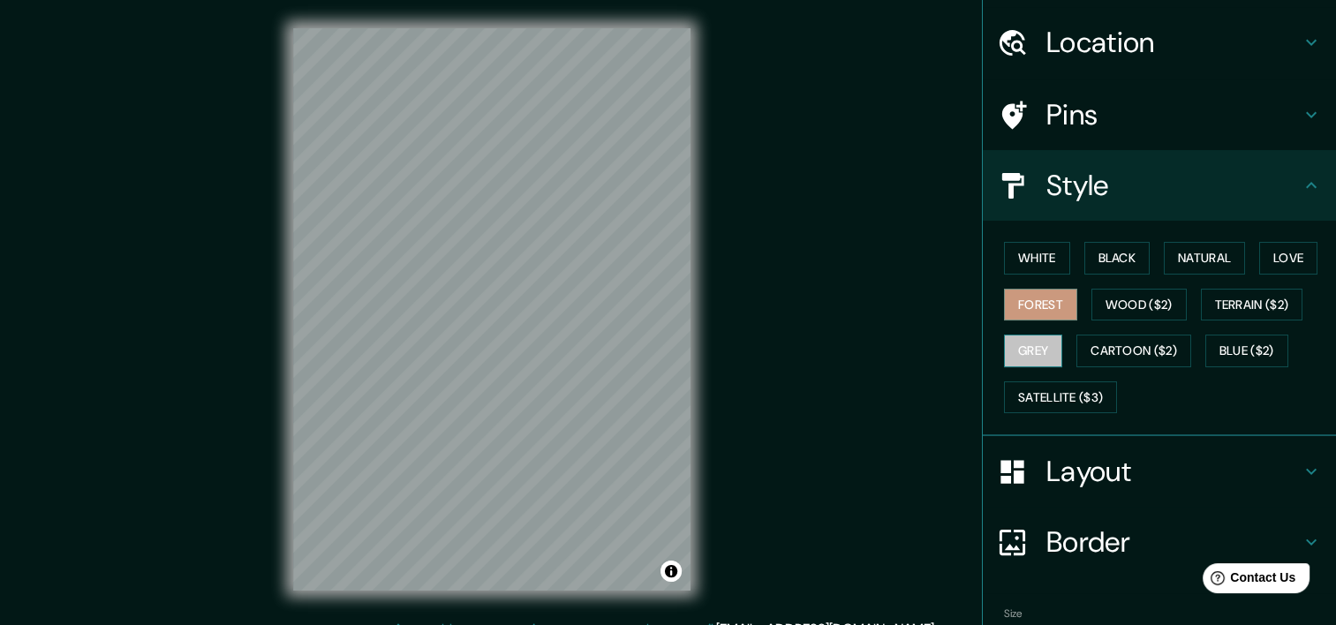
click at [1018, 350] on button "Grey" at bounding box center [1033, 351] width 58 height 33
click at [1017, 307] on button "Forest" at bounding box center [1040, 305] width 73 height 33
click at [1055, 254] on button "White" at bounding box center [1037, 258] width 66 height 33
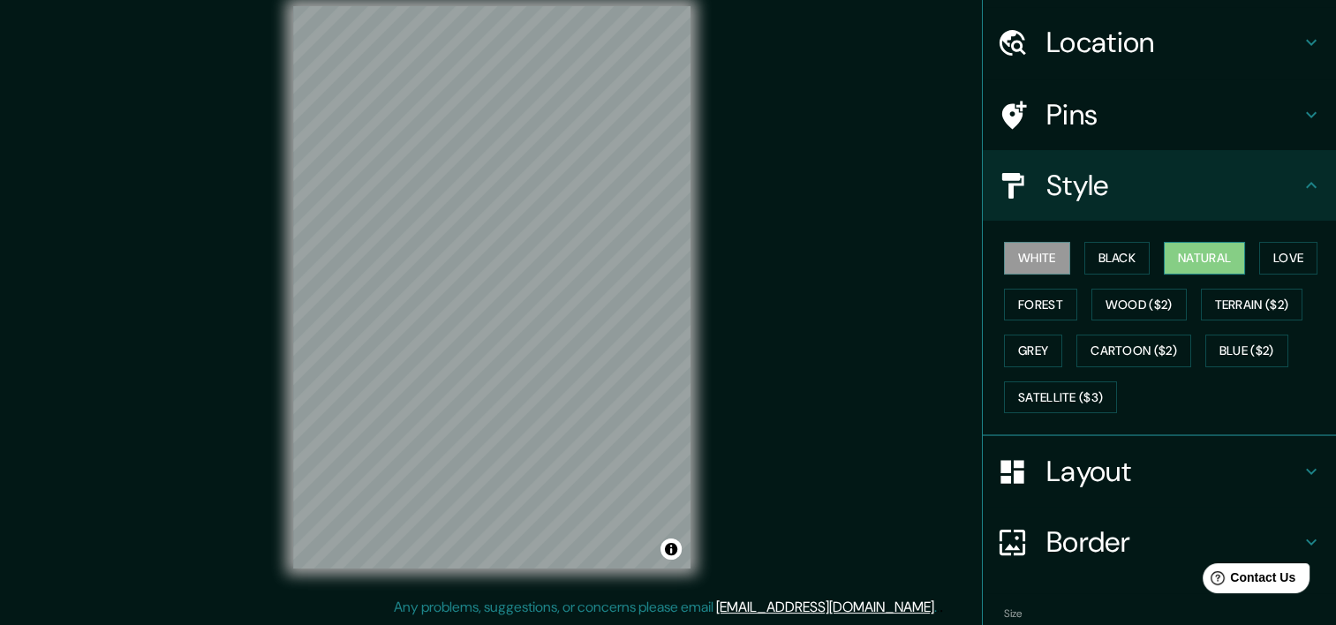
click at [1180, 255] on button "Natural" at bounding box center [1204, 258] width 81 height 33
click at [1033, 295] on button "Forest" at bounding box center [1040, 305] width 73 height 33
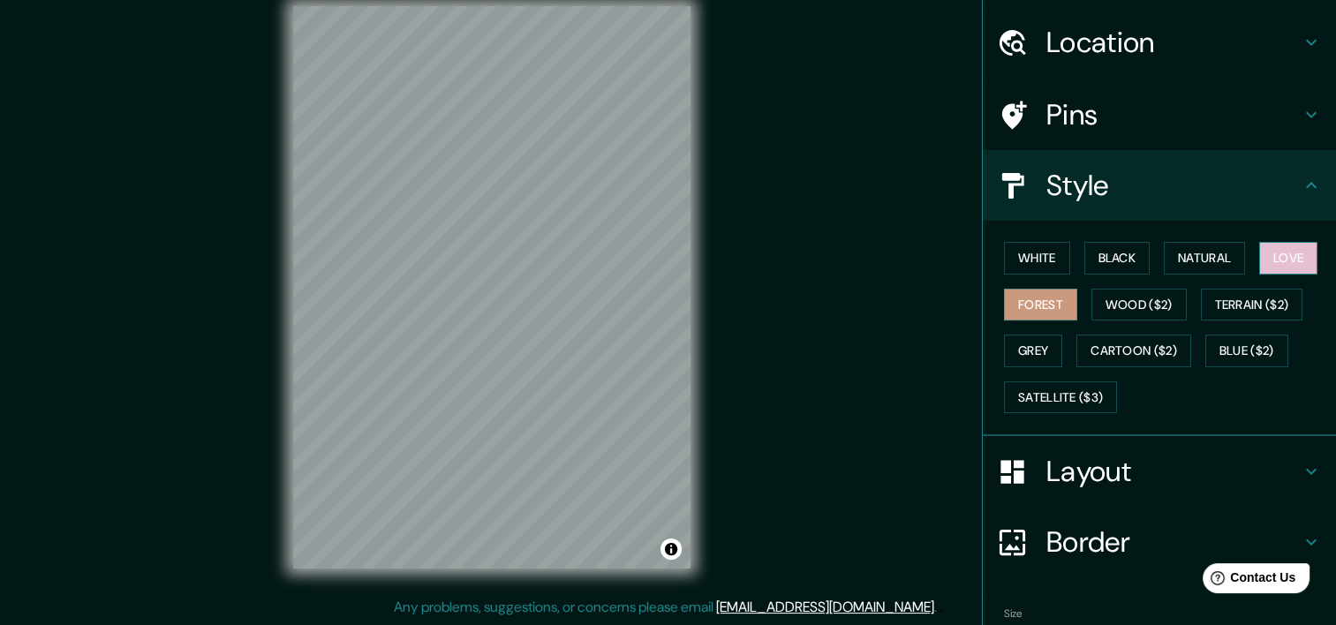
click at [1290, 249] on button "Love" at bounding box center [1288, 258] width 58 height 33
drag, startPoint x: 1028, startPoint y: 353, endPoint x: 1037, endPoint y: 291, distance: 62.4
click at [1028, 353] on button "Grey" at bounding box center [1033, 351] width 58 height 33
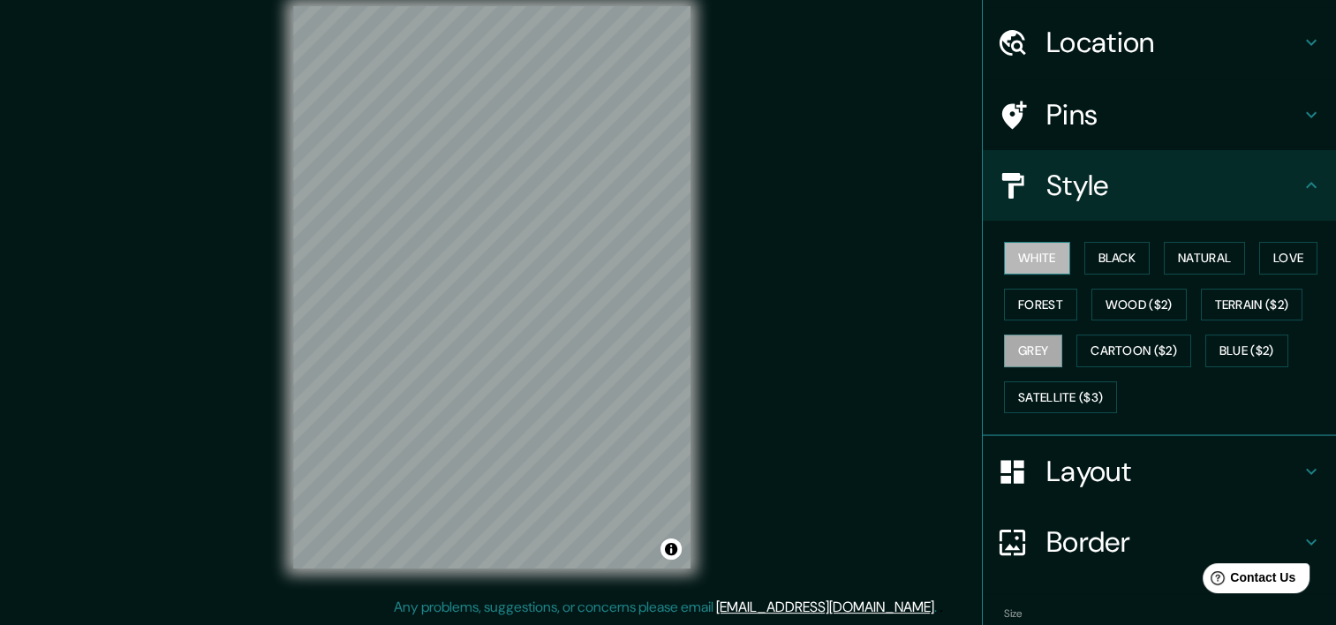
click at [1038, 256] on button "White" at bounding box center [1037, 258] width 66 height 33
click at [1101, 253] on button "Black" at bounding box center [1117, 258] width 66 height 33
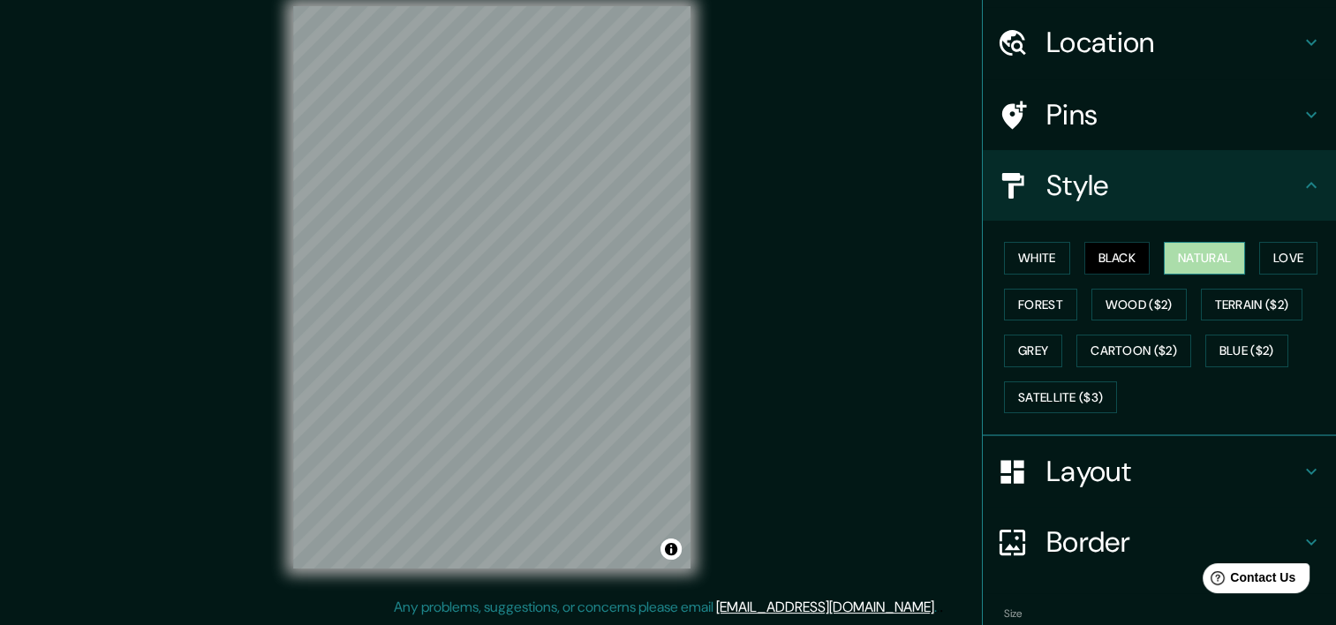
click at [1183, 253] on button "Natural" at bounding box center [1204, 258] width 81 height 33
click at [533, 585] on div "© Mapbox © OpenStreetMap Improve this map" at bounding box center [492, 287] width 454 height 619
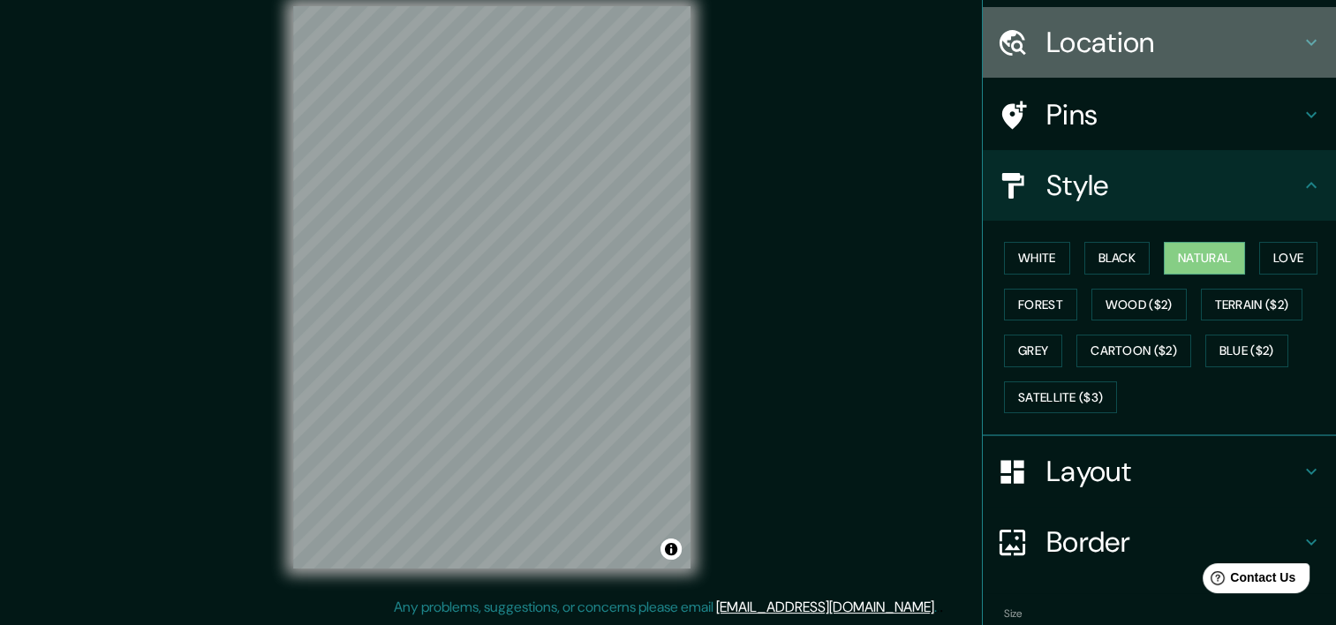
click at [1122, 18] on div "Location" at bounding box center [1159, 42] width 353 height 71
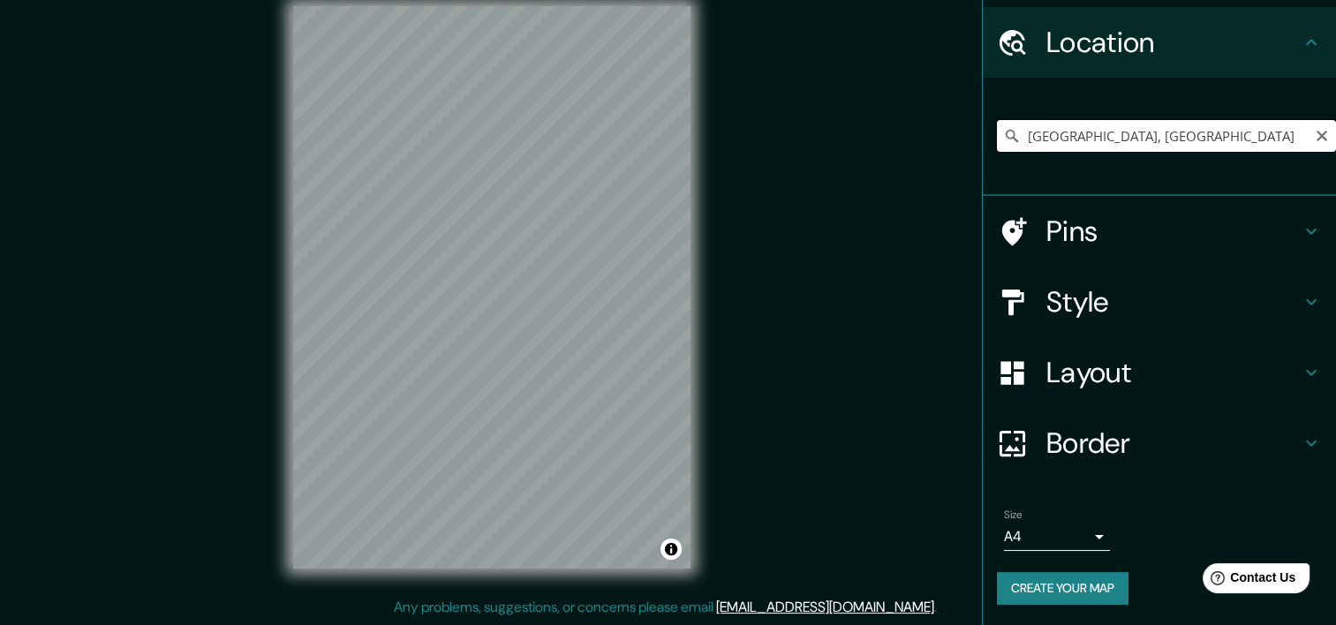
drag, startPoint x: 1186, startPoint y: 144, endPoint x: 734, endPoint y: 205, distance: 456.3
click at [734, 205] on div "Mappin Location [GEOGRAPHIC_DATA], [GEOGRAPHIC_DATA] Pins Style Layout Border C…" at bounding box center [668, 301] width 1336 height 647
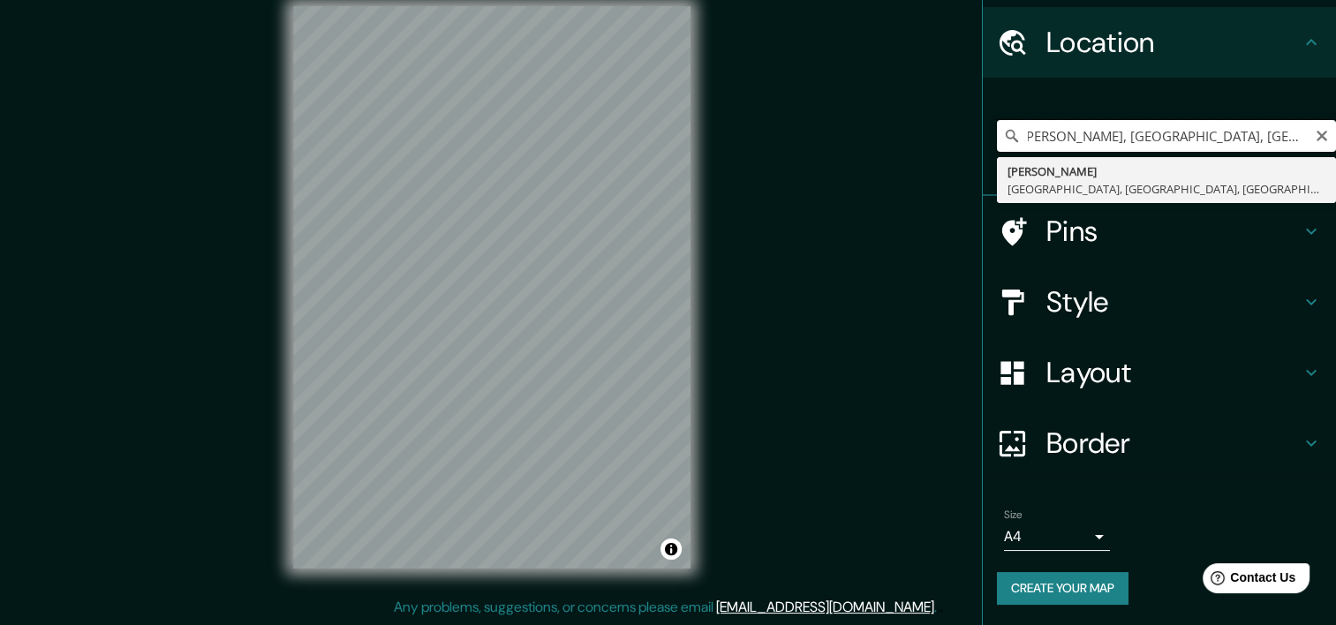
scroll to position [0, 0]
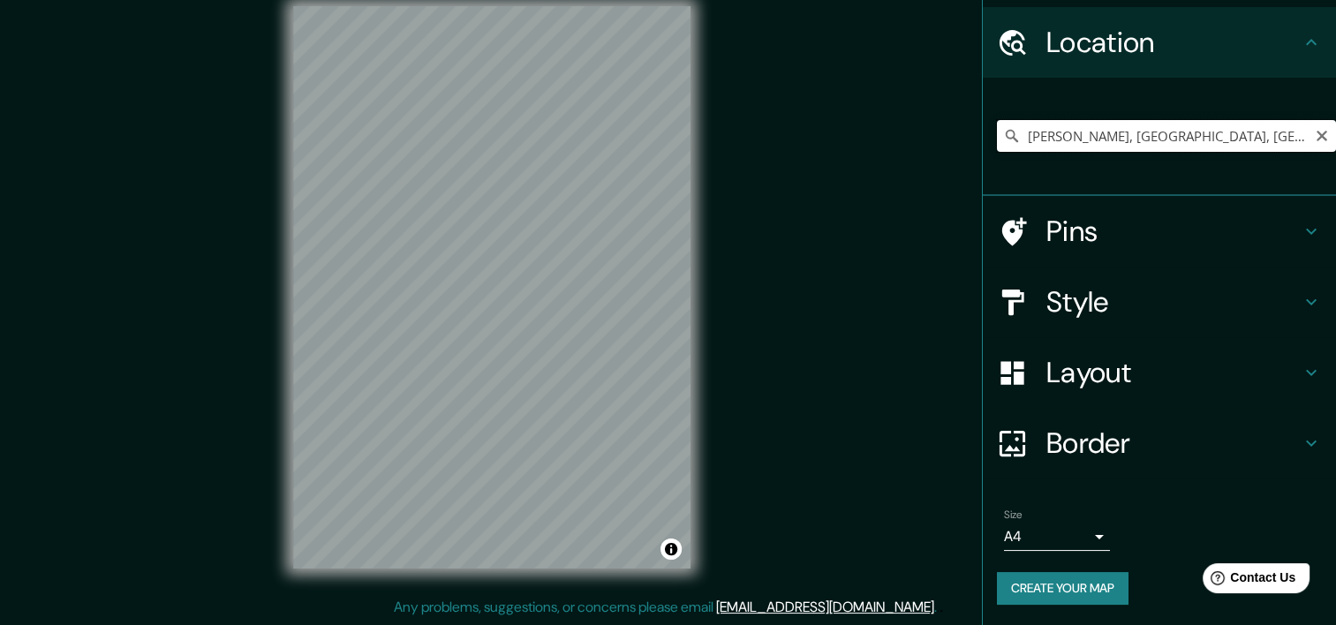
drag, startPoint x: 1171, startPoint y: 142, endPoint x: 1208, endPoint y: 133, distance: 38.1
click at [1176, 141] on input "[PERSON_NAME], [GEOGRAPHIC_DATA], [GEOGRAPHIC_DATA], [GEOGRAPHIC_DATA]" at bounding box center [1166, 136] width 339 height 32
type input "[PERSON_NAME], [GEOGRAPHIC_DATA], [GEOGRAPHIC_DATA], [GEOGRAPHIC_DATA]"
click at [1315, 130] on icon "Clear" at bounding box center [1322, 136] width 14 height 14
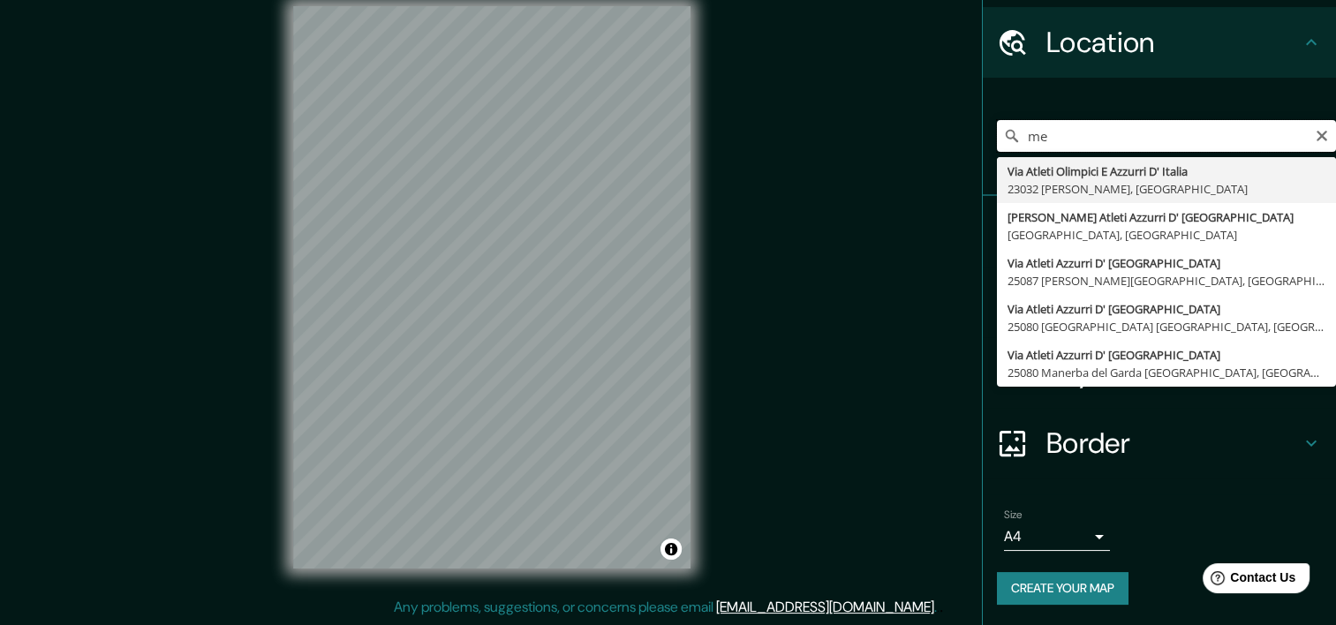
type input "m"
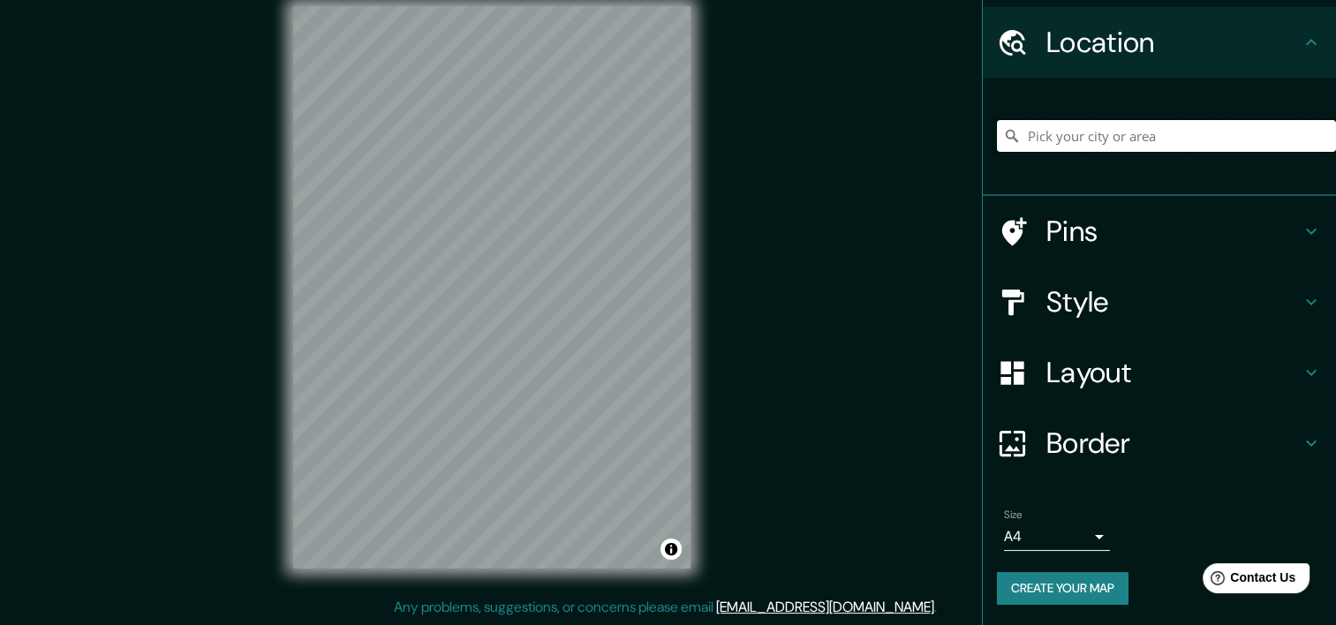
click at [1125, 129] on input "Pick your city or area" at bounding box center [1166, 136] width 339 height 32
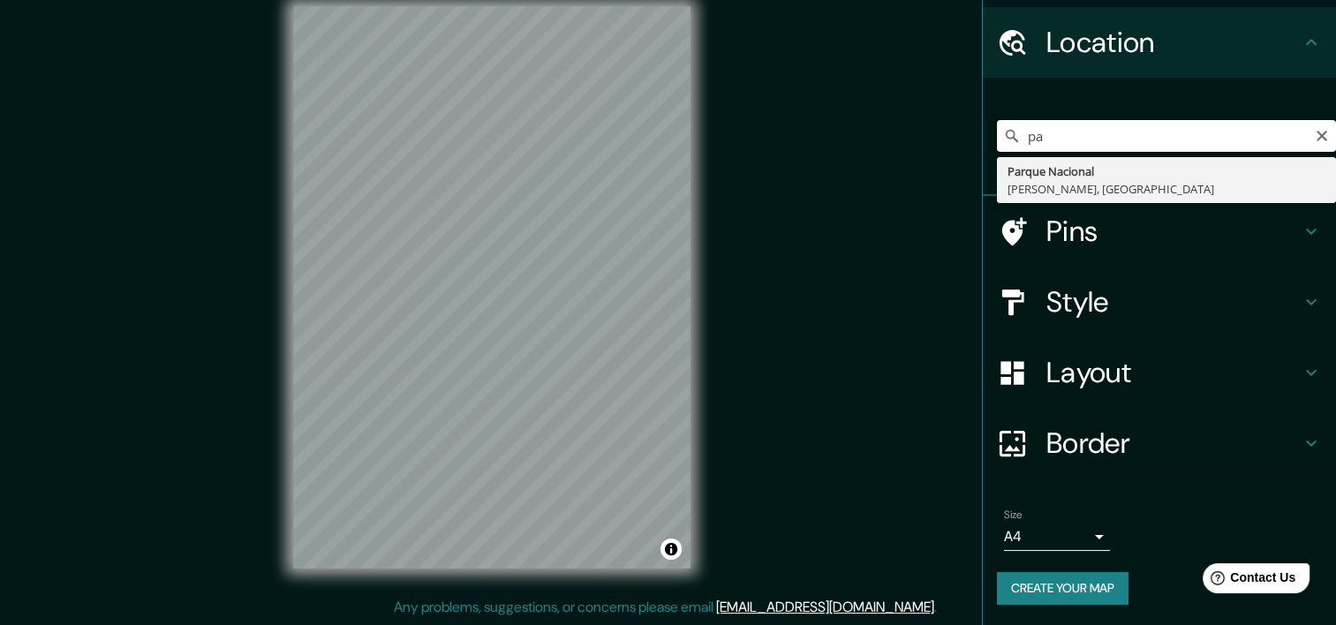
type input "p"
type input "s"
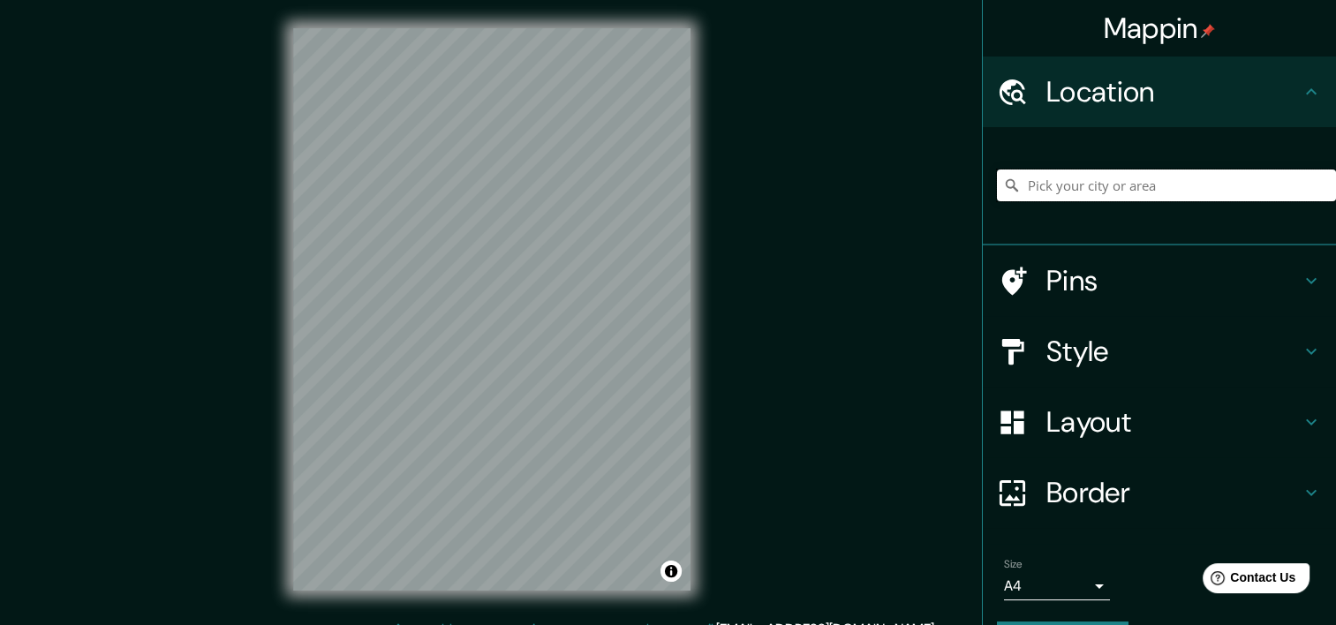
click at [1207, 181] on input "Pick your city or area" at bounding box center [1166, 186] width 339 height 32
